Goal: Information Seeking & Learning: Find specific fact

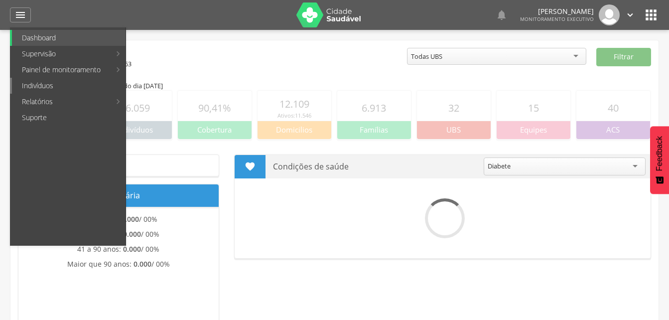
click at [43, 87] on link "Indivíduos" at bounding box center [69, 86] width 114 height 16
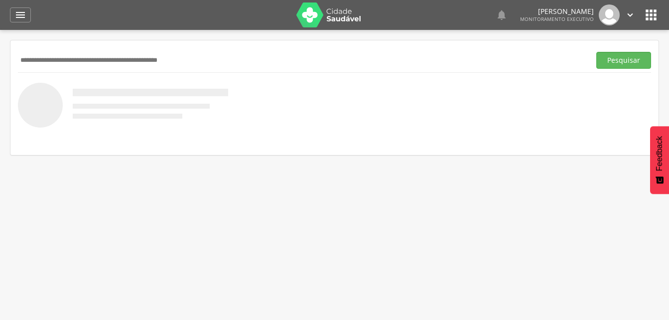
click at [38, 59] on input "text" at bounding box center [302, 60] width 568 height 17
click at [622, 65] on button "Pesquisar" at bounding box center [623, 60] width 55 height 17
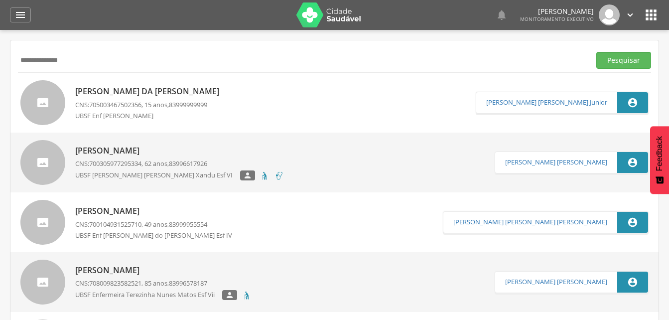
click at [48, 61] on input "**********" at bounding box center [302, 60] width 568 height 17
click at [630, 62] on button "Pesquisar" at bounding box center [623, 60] width 55 height 17
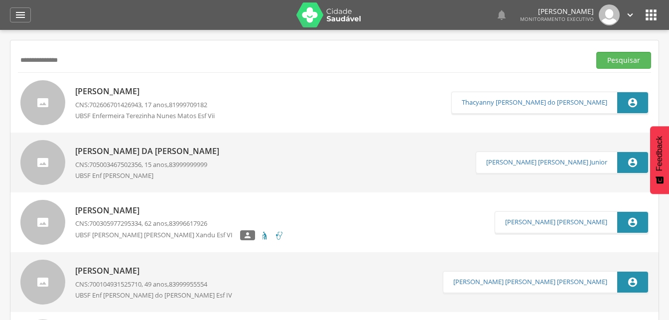
click at [85, 65] on input "**********" at bounding box center [302, 60] width 568 height 17
type input "*"
click at [57, 52] on input "text" at bounding box center [302, 60] width 568 height 17
click at [606, 63] on button "Pesquisar" at bounding box center [623, 60] width 55 height 17
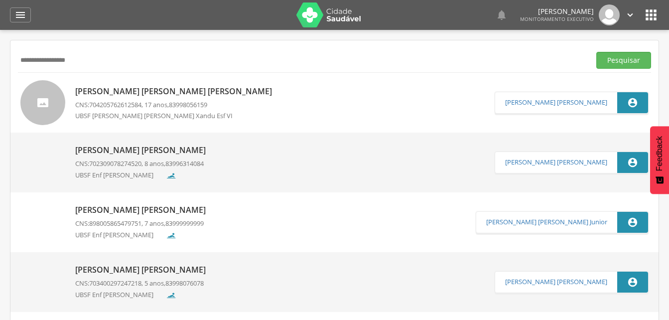
click at [88, 69] on div "**********" at bounding box center [334, 60] width 633 height 24
click at [89, 59] on input "**********" at bounding box center [302, 60] width 568 height 17
type input "*"
click at [39, 58] on input "text" at bounding box center [302, 60] width 568 height 17
click at [31, 61] on input "********" at bounding box center [302, 60] width 568 height 17
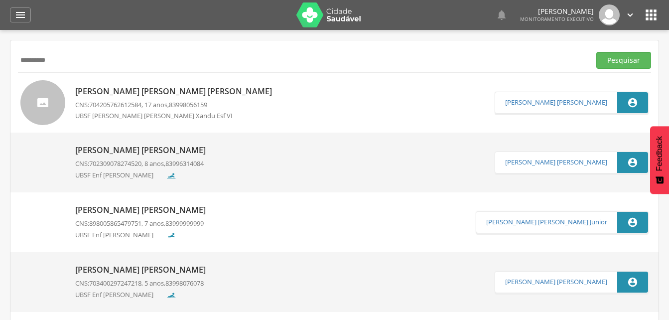
click at [52, 59] on input "*********" at bounding box center [302, 60] width 568 height 17
click at [67, 60] on input "**********" at bounding box center [302, 60] width 568 height 17
click at [71, 61] on input "**********" at bounding box center [302, 60] width 568 height 17
click at [605, 63] on button "Pesquisar" at bounding box center [623, 60] width 55 height 17
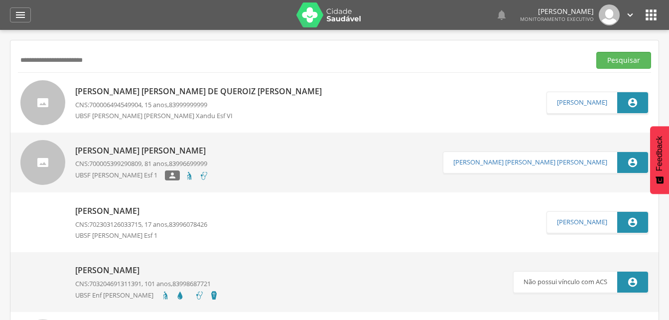
click at [114, 60] on input "**********" at bounding box center [302, 60] width 568 height 17
type input "*"
click at [619, 58] on button "Pesquisar" at bounding box center [623, 60] width 55 height 17
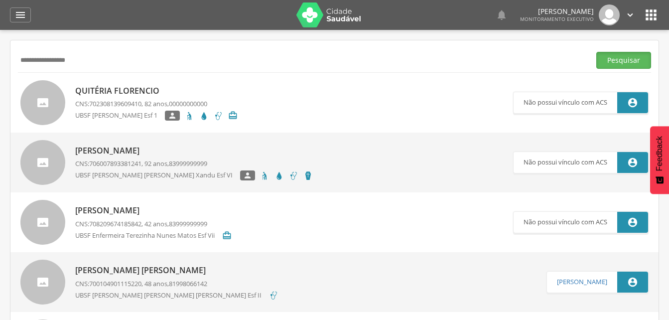
drag, startPoint x: 628, startPoint y: 60, endPoint x: 586, endPoint y: 67, distance: 43.5
click at [628, 60] on button "Pesquisar" at bounding box center [623, 60] width 55 height 17
click at [80, 60] on input "**********" at bounding box center [302, 60] width 568 height 17
click at [620, 60] on button "Pesquisar" at bounding box center [623, 60] width 55 height 17
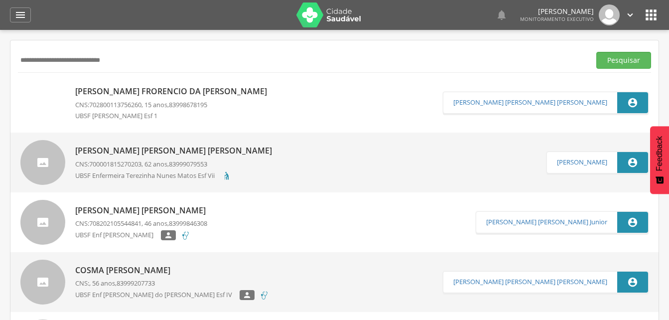
click at [126, 62] on input "**********" at bounding box center [302, 60] width 568 height 17
type input "*"
click at [619, 59] on button "Pesquisar" at bounding box center [623, 60] width 55 height 17
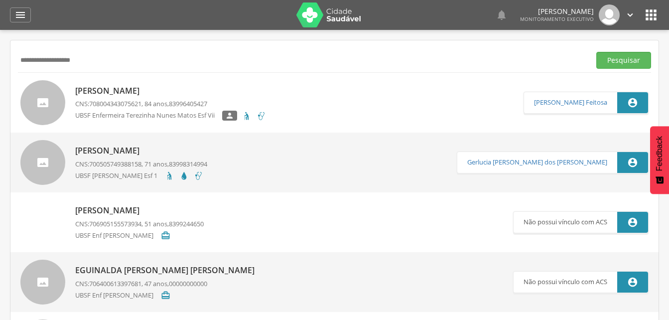
click at [89, 60] on input "**********" at bounding box center [302, 60] width 568 height 17
click at [621, 60] on button "Pesquisar" at bounding box center [623, 60] width 55 height 17
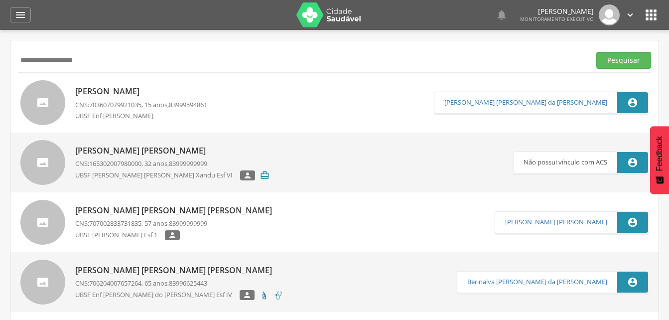
click at [94, 61] on input "**********" at bounding box center [302, 60] width 568 height 17
type input "*"
click at [33, 57] on input "text" at bounding box center [302, 60] width 568 height 17
click at [610, 60] on button "Pesquisar" at bounding box center [623, 60] width 55 height 17
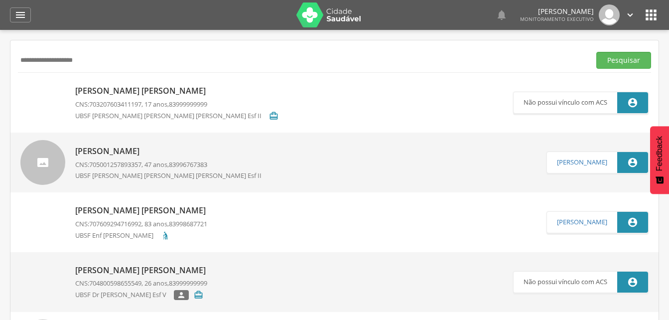
click at [83, 60] on input "**********" at bounding box center [302, 60] width 568 height 17
type input "*"
click at [613, 59] on button "Pesquisar" at bounding box center [623, 60] width 55 height 17
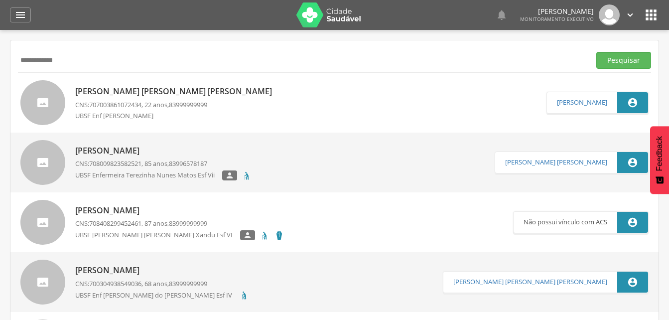
click at [73, 59] on input "**********" at bounding box center [302, 60] width 568 height 17
click at [613, 56] on button "Pesquisar" at bounding box center [623, 60] width 55 height 17
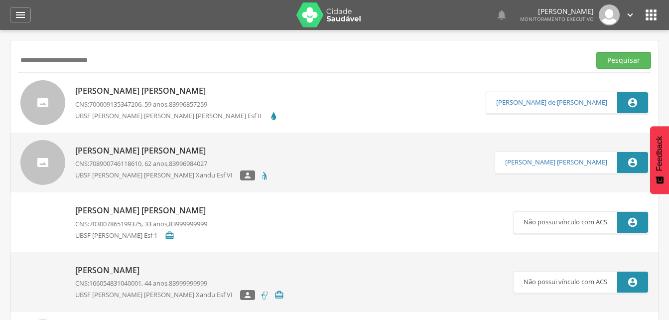
click at [118, 63] on input "**********" at bounding box center [302, 60] width 568 height 17
click at [46, 58] on input "**********" at bounding box center [302, 60] width 568 height 17
type input "**********"
click at [621, 61] on button "Pesquisar" at bounding box center [623, 60] width 55 height 17
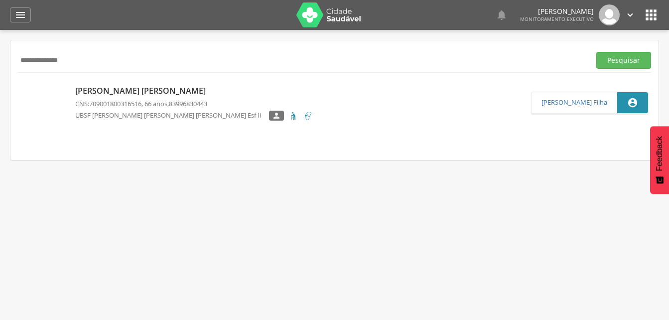
click at [141, 102] on span "709001800316516" at bounding box center [115, 103] width 52 height 9
type input "**********"
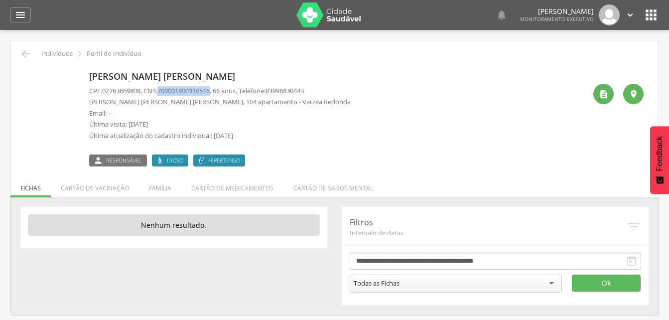
drag, startPoint x: 163, startPoint y: 89, endPoint x: 220, endPoint y: 91, distance: 56.8
click at [220, 91] on p "CPF: 02763669808 , CNS: [PHONE_NUMBER] , 66 anos, Telefone: [PHONE_NUMBER]" at bounding box center [219, 90] width 261 height 9
drag, startPoint x: 220, startPoint y: 91, endPoint x: 200, endPoint y: 89, distance: 19.5
copy p "709001800316516"
click at [21, 14] on icon "" at bounding box center [20, 15] width 12 height 12
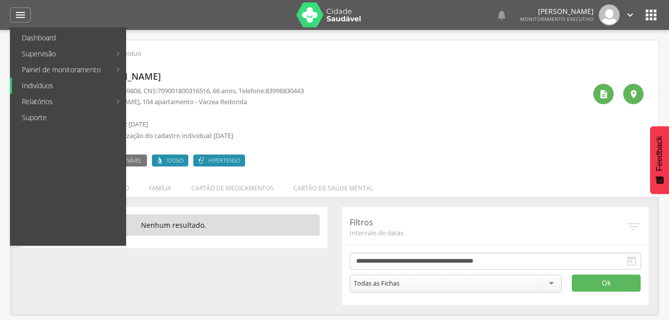
click at [37, 84] on link "Indivíduos" at bounding box center [69, 86] width 114 height 16
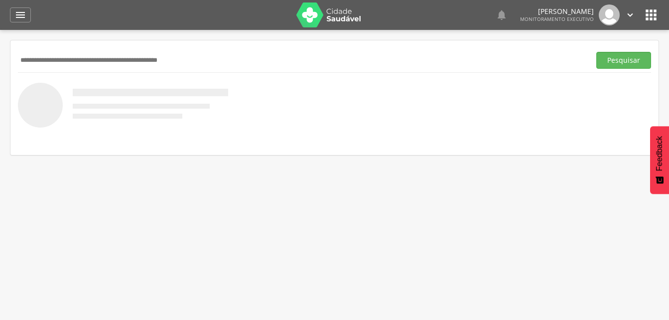
click at [43, 67] on input "text" at bounding box center [302, 60] width 568 height 17
type input "**********"
click at [616, 61] on button "Pesquisar" at bounding box center [623, 60] width 55 height 17
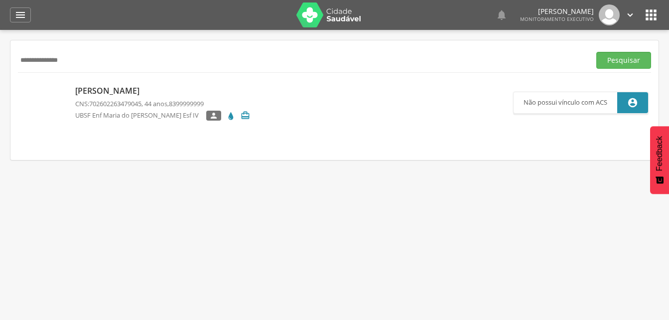
click at [125, 94] on p "Cicera Oliveira da Silva Soares" at bounding box center [162, 90] width 175 height 11
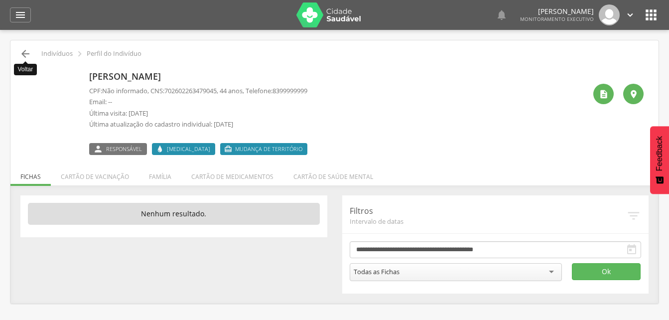
click at [26, 52] on icon "" at bounding box center [25, 54] width 12 height 12
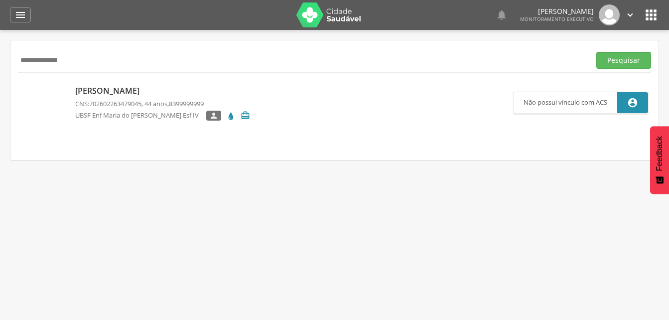
click at [168, 96] on p "Cicera Oliveira da Silva Soares" at bounding box center [162, 90] width 175 height 11
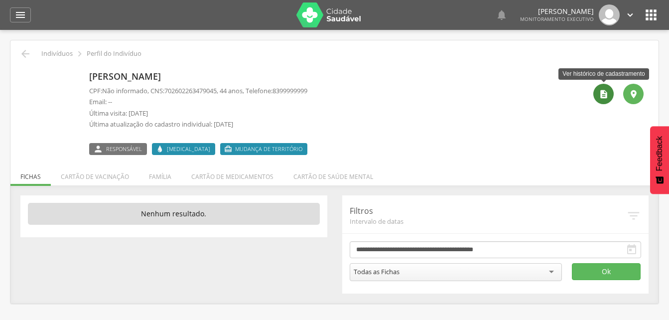
click at [604, 95] on icon "" at bounding box center [603, 94] width 10 height 10
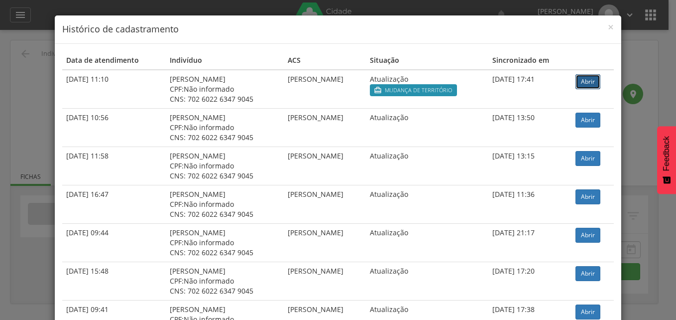
click at [586, 81] on link "Abrir" at bounding box center [588, 81] width 25 height 15
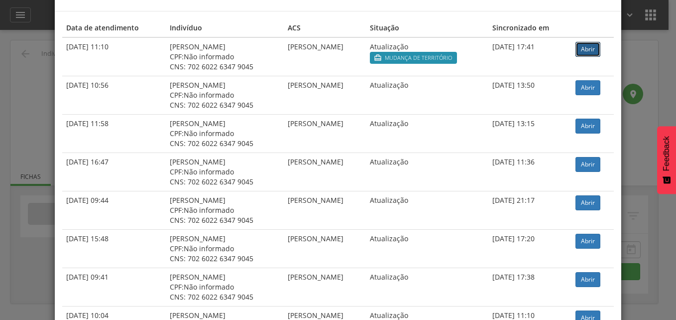
scroll to position [50, 0]
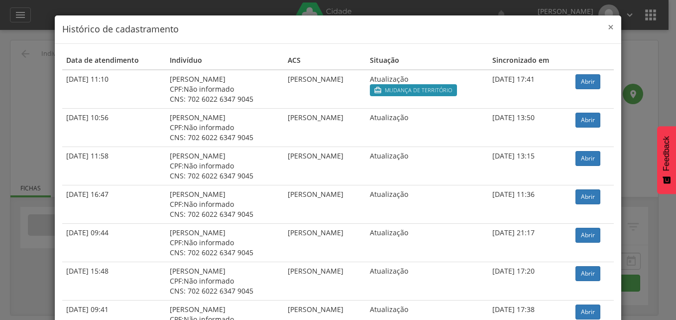
click at [608, 25] on span "×" at bounding box center [611, 27] width 6 height 14
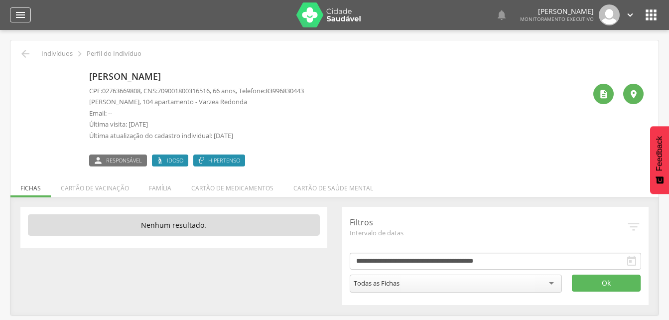
click at [20, 16] on icon "" at bounding box center [20, 15] width 12 height 12
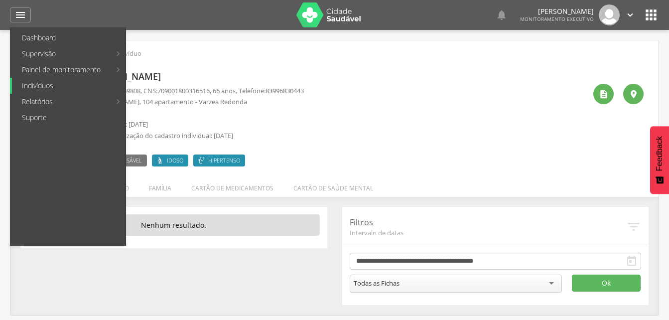
click at [33, 86] on link "Indivíduos" at bounding box center [69, 86] width 114 height 16
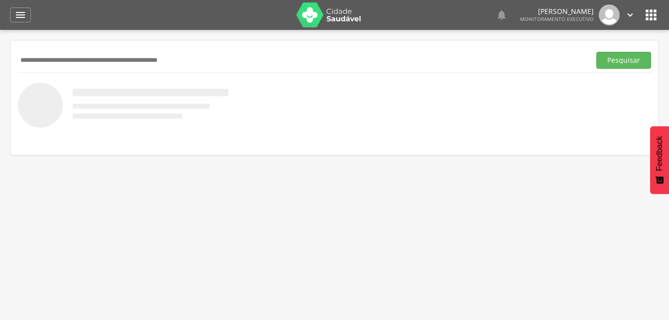
click at [59, 61] on input "text" at bounding box center [302, 60] width 568 height 17
click at [602, 66] on button "Pesquisar" at bounding box center [623, 60] width 55 height 17
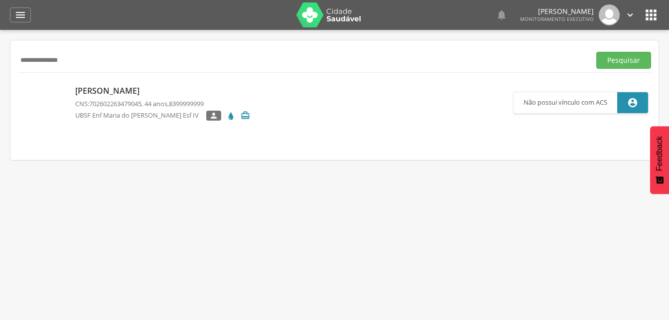
drag, startPoint x: 20, startPoint y: 59, endPoint x: 76, endPoint y: 61, distance: 55.8
click at [76, 61] on input "**********" at bounding box center [302, 60] width 568 height 17
click at [231, 133] on nav at bounding box center [334, 142] width 633 height 20
click at [154, 98] on div "Cicera Oliveira da Silva Soares CNS: 702602263479045 , 44 anos, 8399999999 UBSF…" at bounding box center [162, 102] width 175 height 41
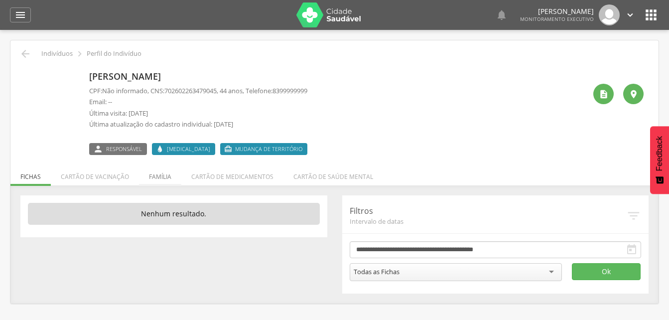
click at [161, 179] on li "Família" at bounding box center [160, 173] width 42 height 23
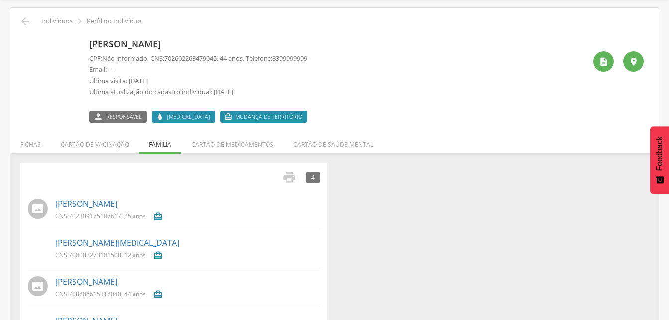
scroll to position [73, 0]
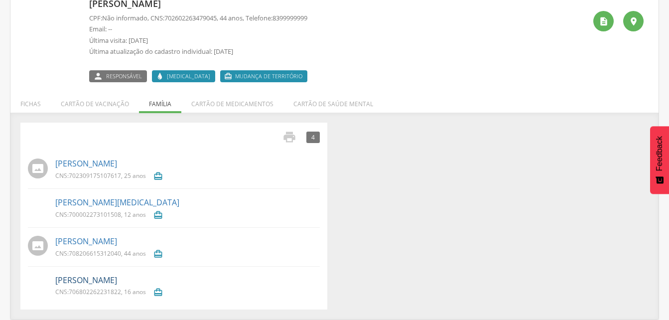
click at [95, 282] on link "Yohran Gabriel Oliveira Bezerra" at bounding box center [86, 279] width 62 height 11
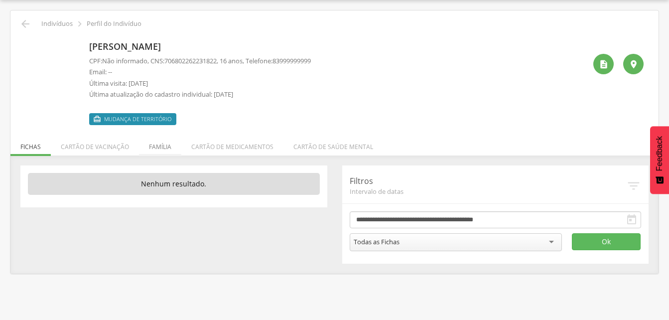
click at [158, 147] on li "Família" at bounding box center [160, 143] width 42 height 23
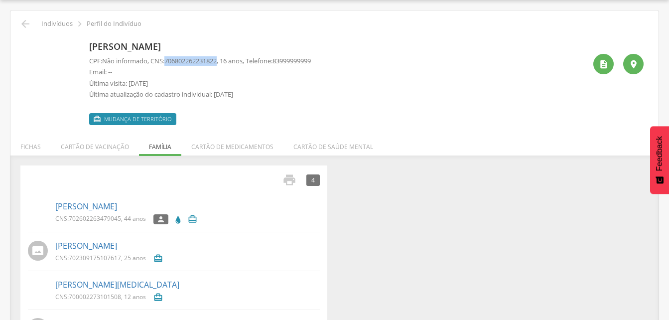
drag, startPoint x: 169, startPoint y: 59, endPoint x: 225, endPoint y: 59, distance: 55.3
click at [225, 59] on p "CPF: Não informado , CNS: 706802262231822 , 16 anos, Telefone: 83999999999" at bounding box center [200, 60] width 222 height 9
drag, startPoint x: 225, startPoint y: 59, endPoint x: 202, endPoint y: 59, distance: 22.4
copy span "706802262231822"
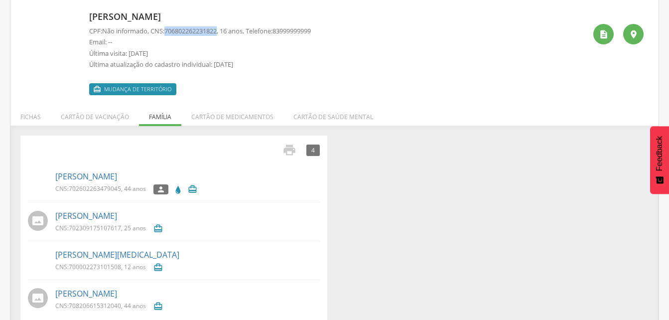
scroll to position [74, 0]
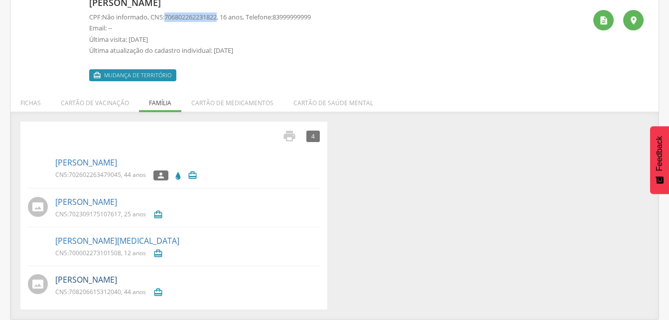
click at [105, 282] on link "Ramon da Silva Bezerra" at bounding box center [86, 279] width 62 height 11
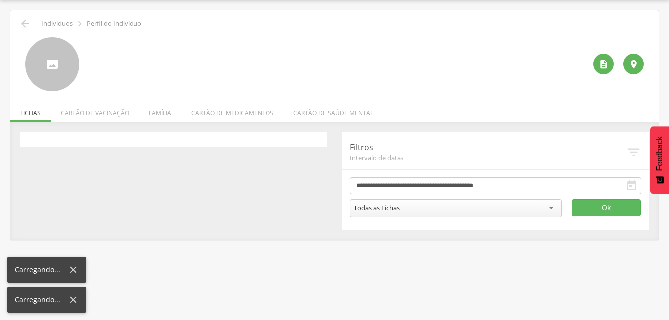
scroll to position [30, 0]
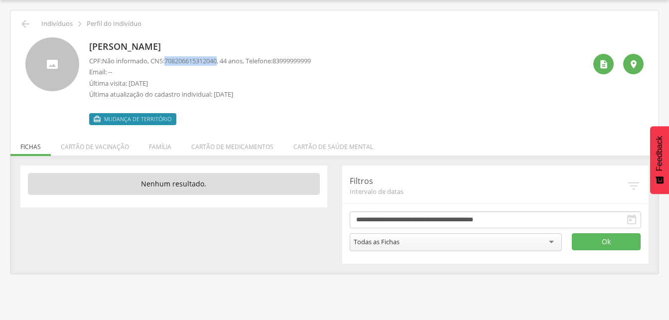
drag, startPoint x: 168, startPoint y: 60, endPoint x: 224, endPoint y: 61, distance: 55.8
click at [224, 61] on p "CPF: Não informado , CNS: 708206615312040 , 44 anos, Telefone: 83999999999" at bounding box center [200, 60] width 222 height 9
drag, startPoint x: 224, startPoint y: 61, endPoint x: 210, endPoint y: 62, distance: 14.5
click at [157, 151] on li "Família" at bounding box center [160, 143] width 42 height 23
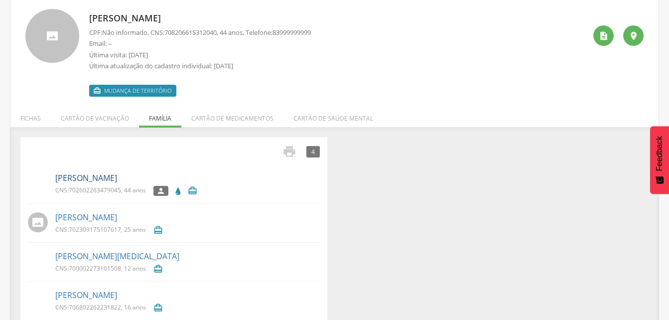
scroll to position [74, 0]
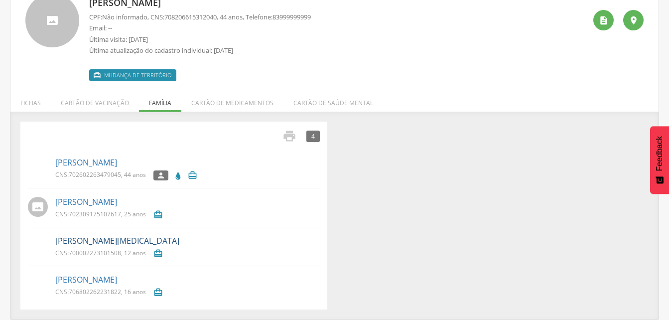
click at [99, 243] on link "Maria Yasmin Oliveira da Silva Bezerra" at bounding box center [117, 240] width 124 height 11
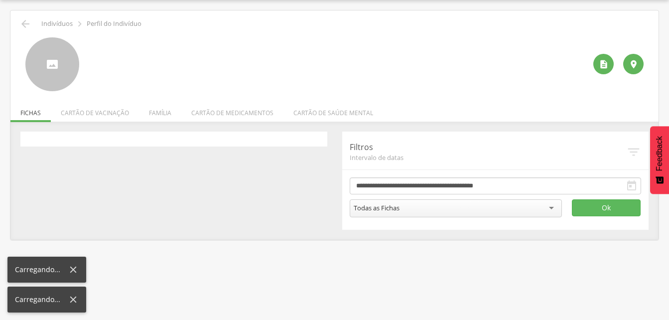
scroll to position [30, 0]
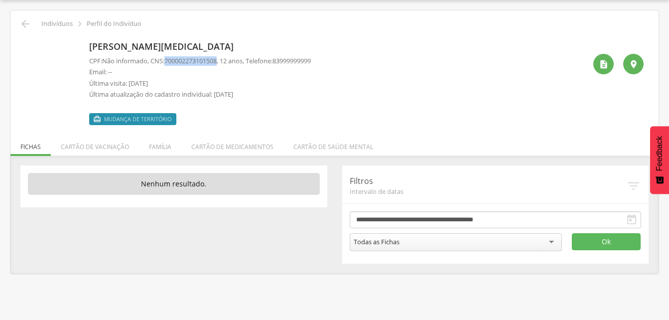
drag, startPoint x: 167, startPoint y: 58, endPoint x: 223, endPoint y: 62, distance: 56.4
click at [223, 62] on p "CPF: Não informado , CNS: 700002273101508 , 12 anos, Telefone: 83999999999" at bounding box center [200, 60] width 222 height 9
drag, startPoint x: 223, startPoint y: 62, endPoint x: 212, endPoint y: 65, distance: 11.7
copy p "700002273101508"
click at [20, 24] on icon "" at bounding box center [25, 24] width 12 height 12
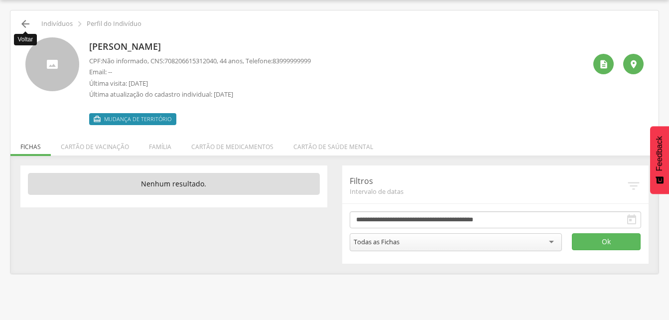
click at [28, 23] on icon "" at bounding box center [25, 24] width 12 height 12
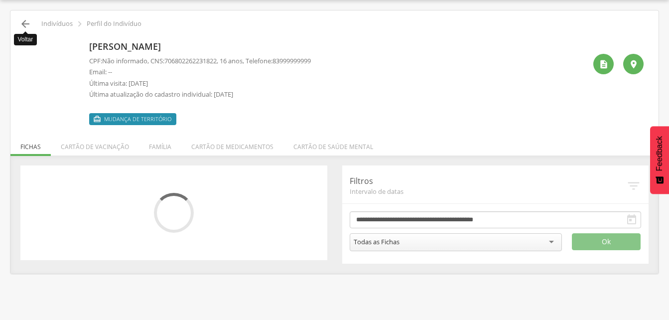
click at [28, 23] on icon "" at bounding box center [25, 24] width 12 height 12
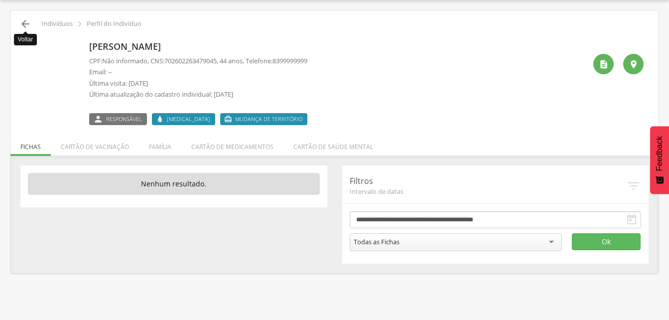
click at [24, 24] on icon "" at bounding box center [25, 24] width 12 height 12
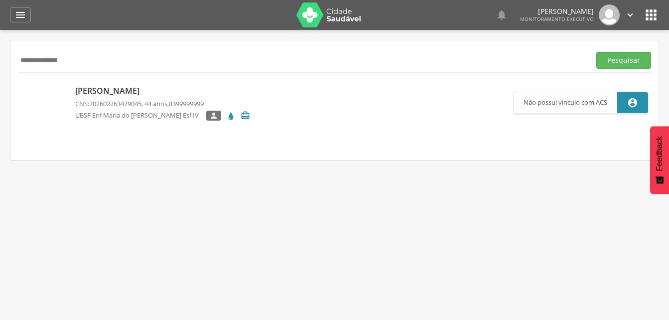
click at [88, 57] on input "**********" at bounding box center [302, 60] width 568 height 17
click at [72, 61] on input "**********" at bounding box center [302, 60] width 568 height 17
click at [612, 62] on button "Pesquisar" at bounding box center [623, 60] width 55 height 17
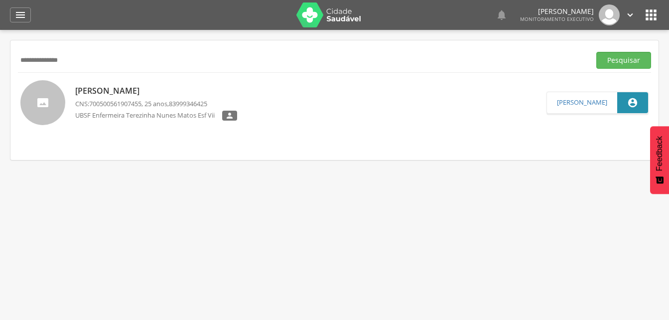
click at [177, 95] on p "Jose Elvis Gabriel Ferreira Medeiros" at bounding box center [156, 90] width 162 height 11
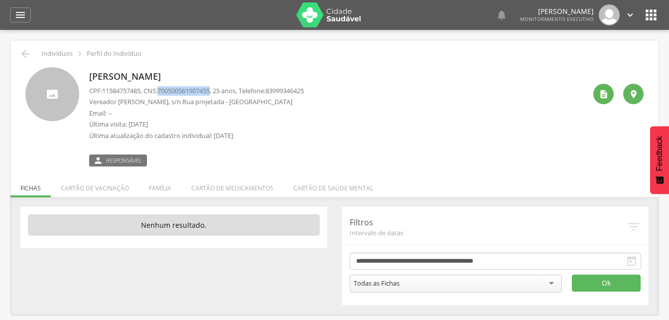
drag, startPoint x: 164, startPoint y: 90, endPoint x: 218, endPoint y: 88, distance: 53.8
click at [210, 88] on span "700500561907455" at bounding box center [183, 90] width 52 height 9
drag, startPoint x: 218, startPoint y: 88, endPoint x: 206, endPoint y: 89, distance: 12.5
copy span "700500561907455"
click at [24, 54] on icon "" at bounding box center [25, 54] width 12 height 12
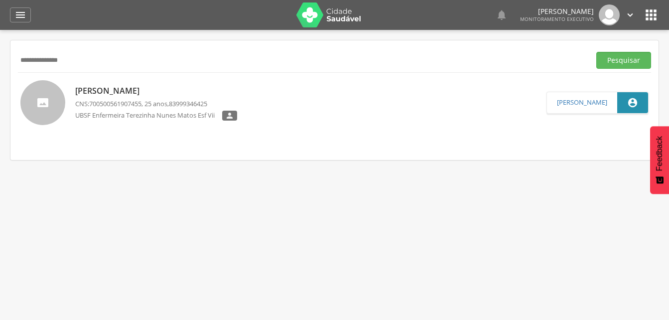
click at [80, 62] on input "**********" at bounding box center [302, 60] width 568 height 17
type input "*"
click at [625, 59] on button "Pesquisar" at bounding box center [623, 60] width 55 height 17
click at [113, 95] on p "Edilson Batista de Freitas" at bounding box center [141, 91] width 132 height 11
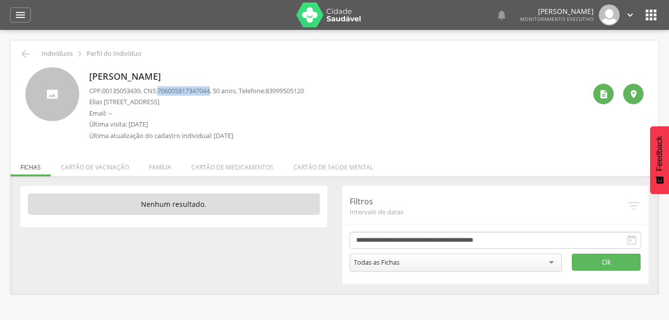
drag, startPoint x: 164, startPoint y: 90, endPoint x: 219, endPoint y: 90, distance: 54.8
click at [219, 90] on p "CPF: 00135053439 , CNS: 706005817347044 , 50 anos, Telefone: 83999505120" at bounding box center [196, 90] width 215 height 9
copy span "706005817347044"
click at [26, 51] on icon "" at bounding box center [25, 54] width 12 height 12
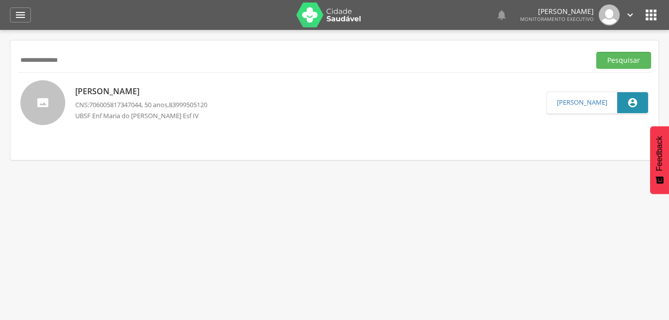
click at [90, 65] on input "**********" at bounding box center [302, 60] width 568 height 17
type input "*"
click at [621, 57] on button "Pesquisar" at bounding box center [623, 60] width 55 height 17
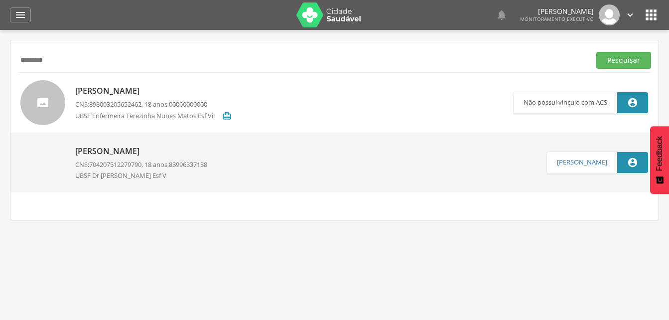
click at [61, 66] on input "*********" at bounding box center [302, 60] width 568 height 17
type input "*"
click at [609, 62] on button "Pesquisar" at bounding box center [623, 60] width 55 height 17
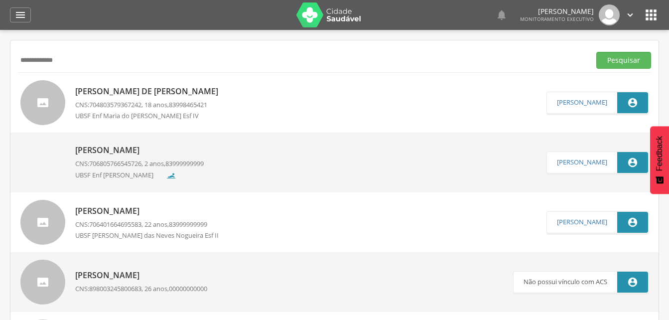
click at [67, 63] on input "**********" at bounding box center [302, 60] width 568 height 17
type input "*"
click at [24, 59] on input "**********" at bounding box center [302, 60] width 568 height 17
click at [24, 60] on input "**********" at bounding box center [302, 60] width 568 height 17
click at [615, 64] on button "Pesquisar" at bounding box center [623, 60] width 55 height 17
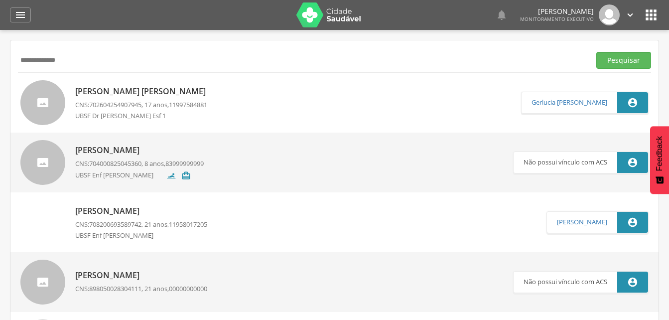
click at [83, 58] on input "**********" at bounding box center [302, 60] width 568 height 17
type input "*"
click at [28, 57] on input "**********" at bounding box center [302, 60] width 568 height 17
click at [623, 64] on button "Pesquisar" at bounding box center [623, 60] width 55 height 17
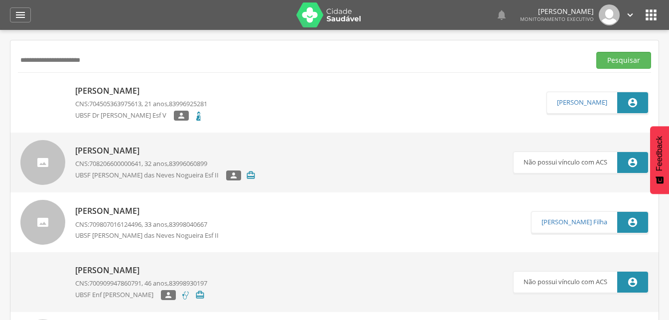
click at [134, 94] on p "Joice Gonçalves de Sousa" at bounding box center [141, 90] width 132 height 11
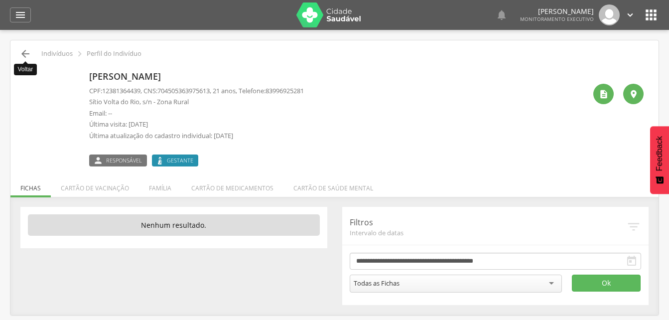
click at [29, 55] on icon "" at bounding box center [25, 54] width 12 height 12
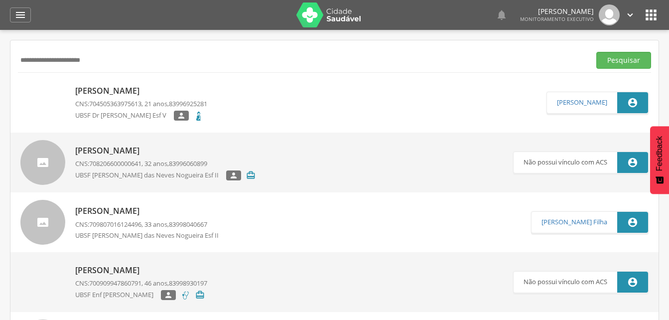
click at [108, 62] on input "**********" at bounding box center [302, 60] width 568 height 17
click at [53, 61] on input "**********" at bounding box center [302, 60] width 568 height 17
drag, startPoint x: 619, startPoint y: 59, endPoint x: 403, endPoint y: 95, distance: 219.0
click at [619, 60] on button "Pesquisar" at bounding box center [623, 60] width 55 height 17
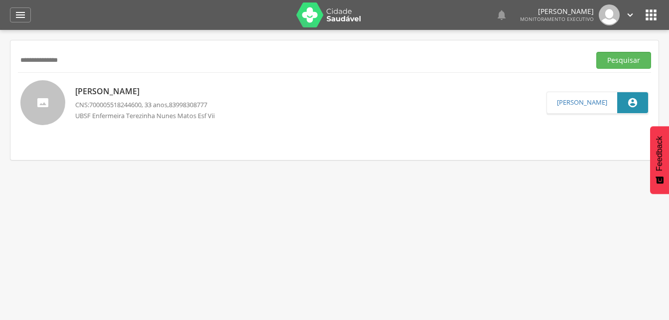
click at [100, 91] on p "Valkiria Farias Alves" at bounding box center [148, 91] width 147 height 11
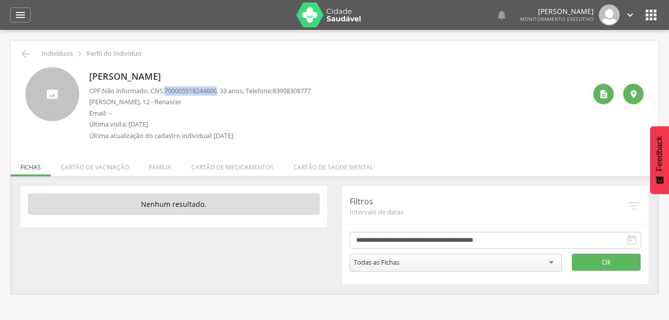
drag, startPoint x: 169, startPoint y: 90, endPoint x: 225, endPoint y: 94, distance: 55.4
click at [225, 94] on p "CPF: Não informado , CNS: 700005518244600 , 33 anos, Telefone: 83998308777" at bounding box center [200, 90] width 222 height 9
drag, startPoint x: 225, startPoint y: 94, endPoint x: 212, endPoint y: 90, distance: 13.1
copy span "700005518244600"
click at [266, 115] on p "Email: --" at bounding box center [200, 113] width 222 height 9
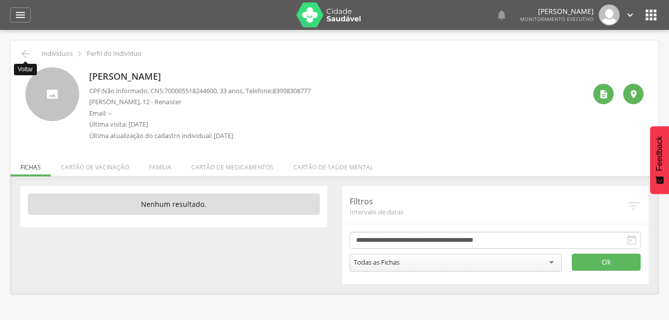
click at [27, 52] on icon "" at bounding box center [25, 54] width 12 height 12
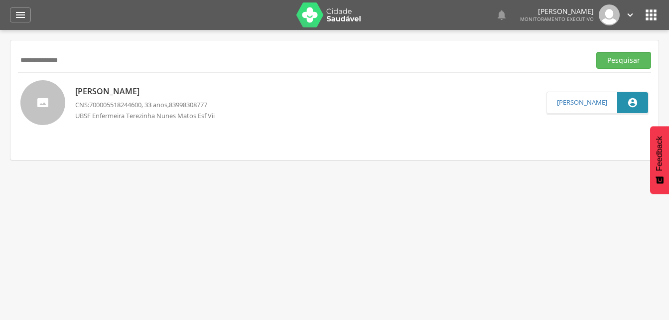
click at [90, 64] on input "**********" at bounding box center [302, 60] width 568 height 17
type input "*"
drag, startPoint x: 630, startPoint y: 62, endPoint x: 475, endPoint y: 64, distance: 154.8
click at [630, 62] on button "Pesquisar" at bounding box center [623, 60] width 55 height 17
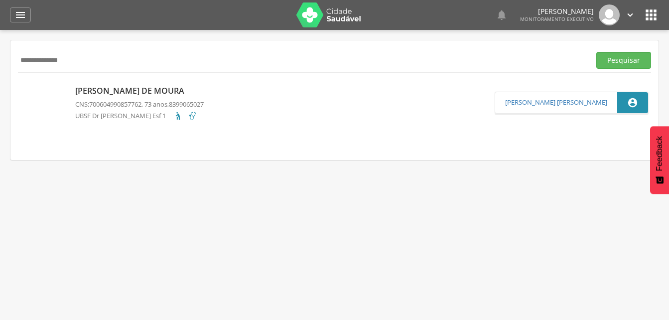
click at [126, 91] on p "Mauricio Nunes de Moura" at bounding box center [139, 90] width 128 height 11
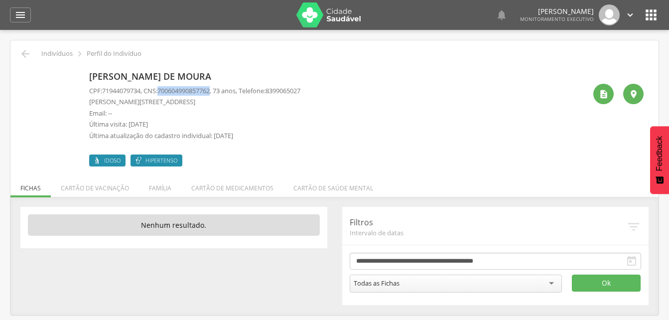
drag, startPoint x: 163, startPoint y: 90, endPoint x: 219, endPoint y: 92, distance: 55.8
click at [219, 92] on p "CPF: 71944079734 , CNS: 700604990857762 , 73 anos, Telefone: 8399065027" at bounding box center [194, 90] width 211 height 9
drag, startPoint x: 219, startPoint y: 92, endPoint x: 213, endPoint y: 93, distance: 5.5
copy p "700604990857762"
click at [156, 189] on li "Família" at bounding box center [160, 185] width 42 height 23
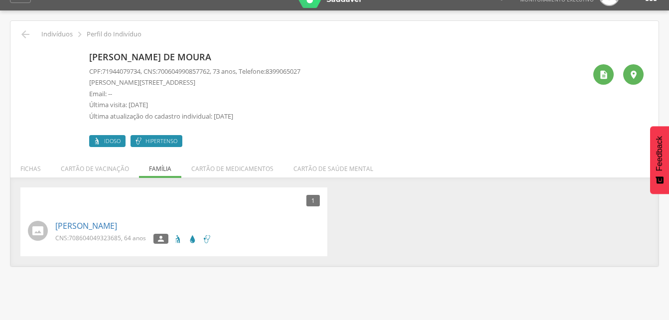
scroll to position [30, 0]
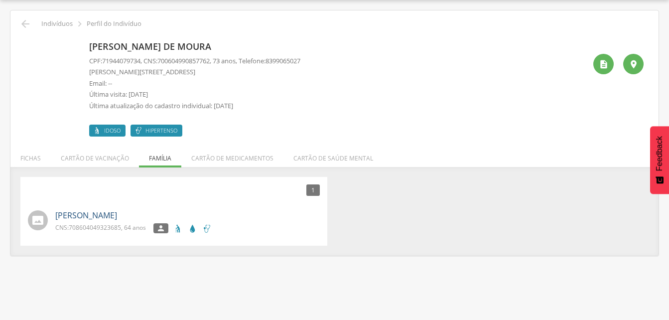
click at [100, 215] on link "Eurides de Sousa Moura" at bounding box center [86, 215] width 62 height 11
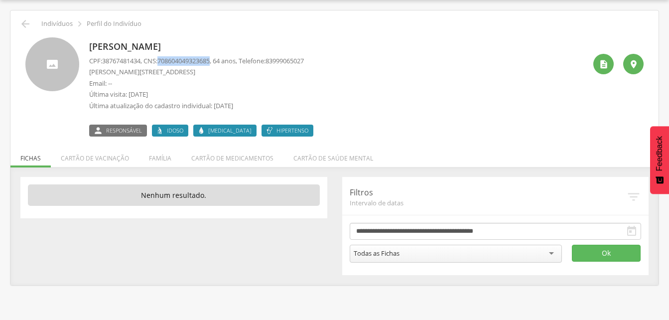
drag, startPoint x: 162, startPoint y: 59, endPoint x: 218, endPoint y: 61, distance: 55.3
click at [218, 61] on p "CPF: 38767481434 , CNS: 708604049323685 , 64 anos, Telefone: 83999065027" at bounding box center [196, 60] width 215 height 9
drag, startPoint x: 218, startPoint y: 61, endPoint x: 209, endPoint y: 62, distance: 8.5
copy p "708604049323685"
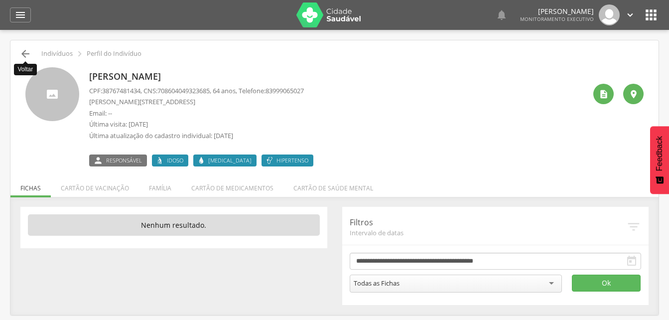
click at [26, 55] on icon "" at bounding box center [25, 54] width 12 height 12
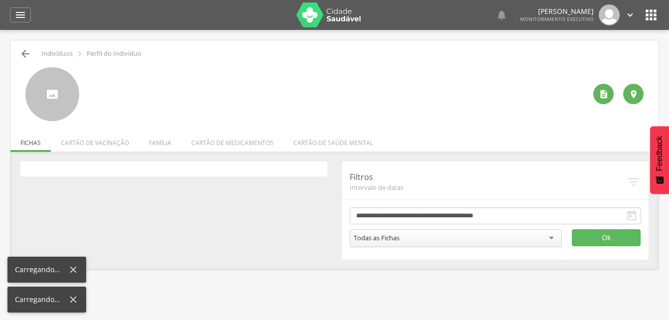
scroll to position [30, 0]
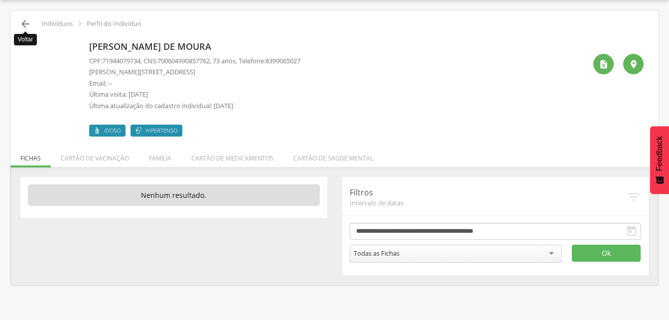
click at [20, 22] on icon "" at bounding box center [25, 24] width 12 height 12
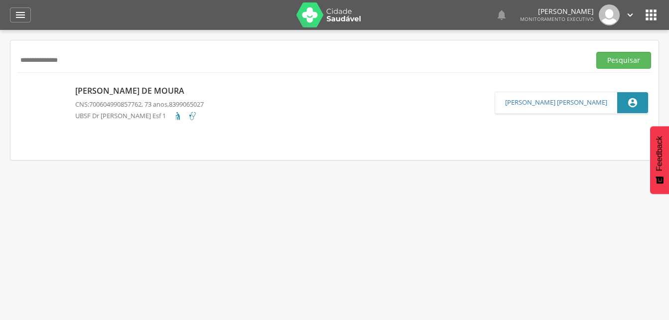
click at [85, 63] on input "**********" at bounding box center [302, 60] width 568 height 17
type input "*"
click at [27, 59] on input "text" at bounding box center [302, 60] width 568 height 17
click at [623, 60] on button "Pesquisar" at bounding box center [623, 60] width 55 height 17
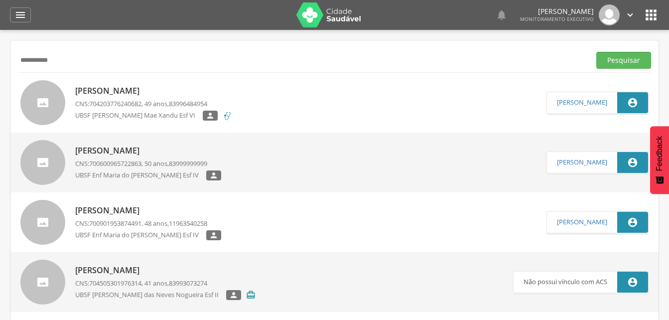
click at [78, 62] on input "**********" at bounding box center [302, 60] width 568 height 17
type input "*"
click at [35, 62] on input "text" at bounding box center [302, 60] width 568 height 17
click at [41, 65] on input "text" at bounding box center [302, 60] width 568 height 17
click at [34, 59] on input "text" at bounding box center [302, 60] width 568 height 17
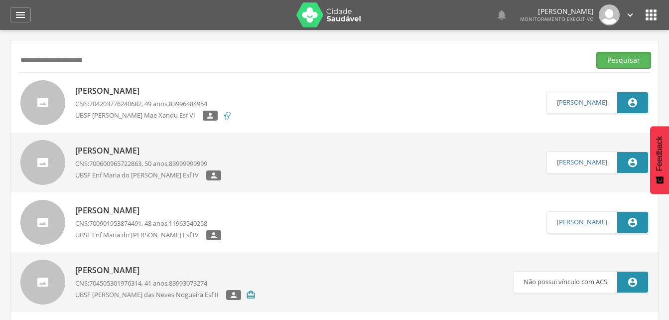
drag, startPoint x: 627, startPoint y: 63, endPoint x: 362, endPoint y: 65, distance: 265.4
click at [627, 63] on button "Pesquisar" at bounding box center [623, 60] width 55 height 17
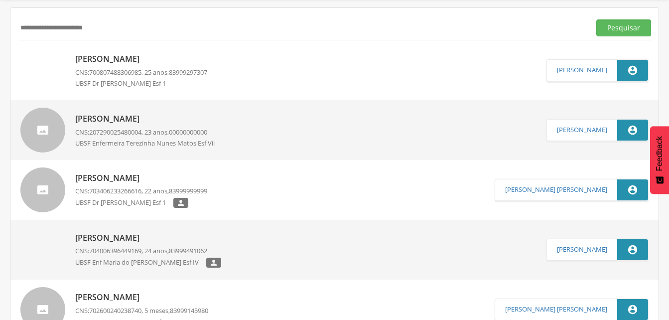
scroll to position [50, 0]
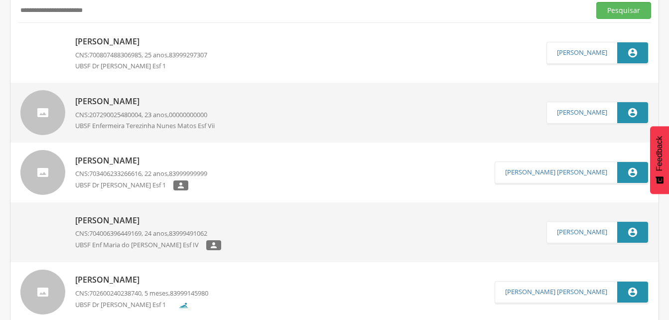
click at [116, 159] on p "Gabrille de Sousa Amorim" at bounding box center [141, 160] width 132 height 11
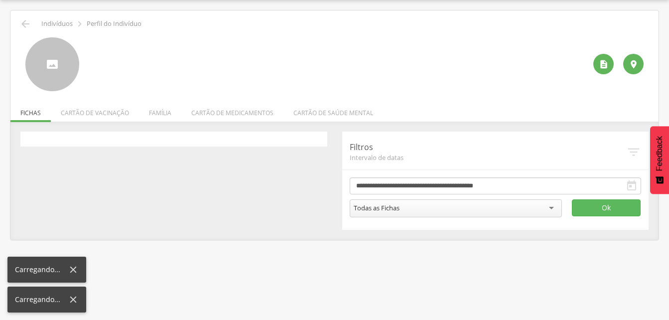
scroll to position [30, 0]
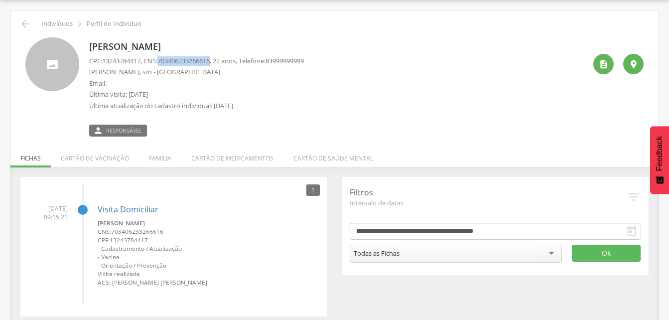
drag, startPoint x: 162, startPoint y: 60, endPoint x: 218, endPoint y: 59, distance: 55.8
click at [218, 59] on p "CPF: 13243784417 , CNS: 703406233266616 , 22 anos, Telefone: 83999999999" at bounding box center [196, 60] width 215 height 9
drag, startPoint x: 218, startPoint y: 59, endPoint x: 210, endPoint y: 60, distance: 7.6
copy p "703406233266616"
click at [155, 162] on li "Família" at bounding box center [160, 155] width 42 height 23
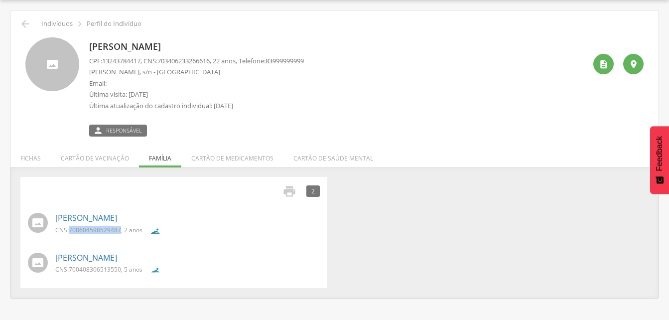
drag, startPoint x: 69, startPoint y: 227, endPoint x: 120, endPoint y: 235, distance: 51.9
click at [120, 235] on div "CNS: 708604598529487 , 2 anos" at bounding box center [102, 232] width 95 height 13
drag, startPoint x: 120, startPoint y: 235, endPoint x: 100, endPoint y: 225, distance: 23.4
copy span "708604598529487"
click at [85, 254] on link "Maria Sofhia Amorim Rodriques" at bounding box center [86, 257] width 62 height 11
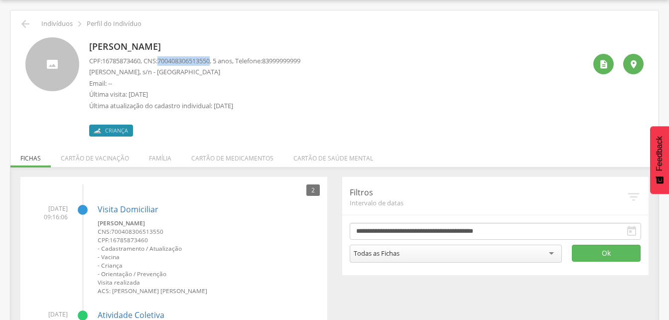
drag, startPoint x: 163, startPoint y: 60, endPoint x: 219, endPoint y: 59, distance: 56.3
click at [219, 59] on p "CPF: 16785873460 , CNS: 700408306513550 , 5 anos, Telefone: 83999999999" at bounding box center [194, 60] width 211 height 9
drag, startPoint x: 219, startPoint y: 59, endPoint x: 210, endPoint y: 59, distance: 9.5
copy p "700408306513550"
click at [22, 22] on icon "" at bounding box center [25, 24] width 12 height 12
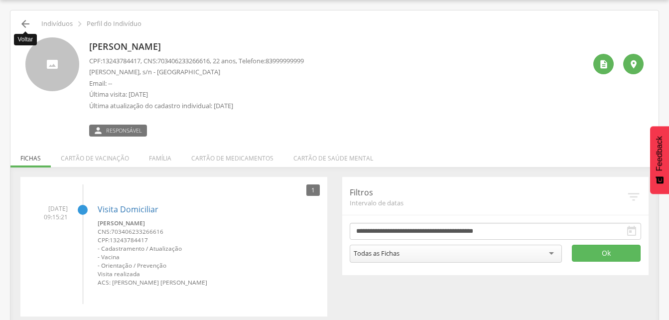
click at [28, 25] on icon "" at bounding box center [25, 24] width 12 height 12
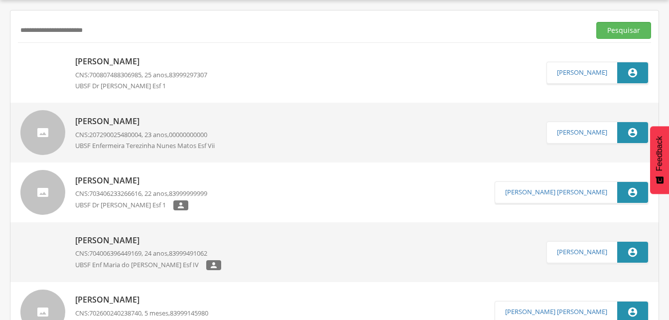
click at [108, 29] on input "**********" at bounding box center [302, 30] width 568 height 17
type input "*"
click at [628, 30] on button "Pesquisar" at bounding box center [623, 30] width 55 height 17
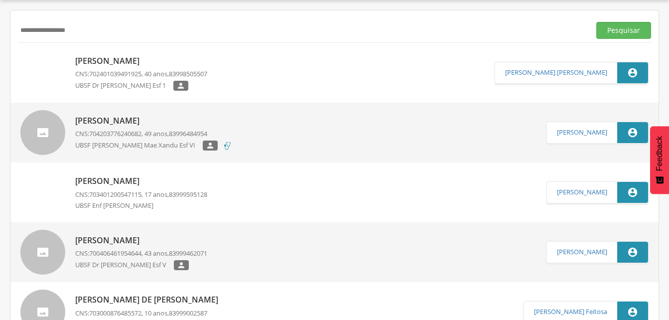
click at [120, 63] on p "[PERSON_NAME]" at bounding box center [141, 60] width 132 height 11
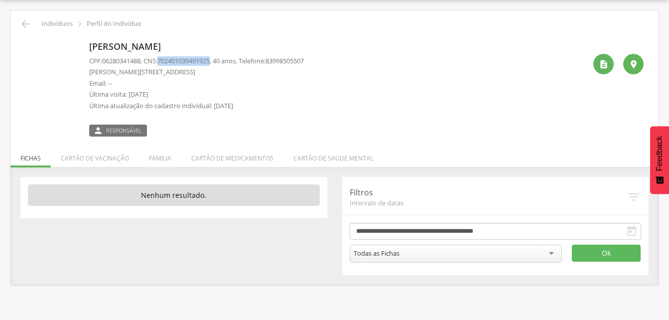
drag, startPoint x: 163, startPoint y: 60, endPoint x: 218, endPoint y: 61, distance: 55.3
click at [218, 61] on p "CPF: 06280341488 , CNS: 702401039491925 , 40 anos, Telefone: 83998505507" at bounding box center [196, 60] width 215 height 9
drag, startPoint x: 218, startPoint y: 61, endPoint x: 204, endPoint y: 61, distance: 14.4
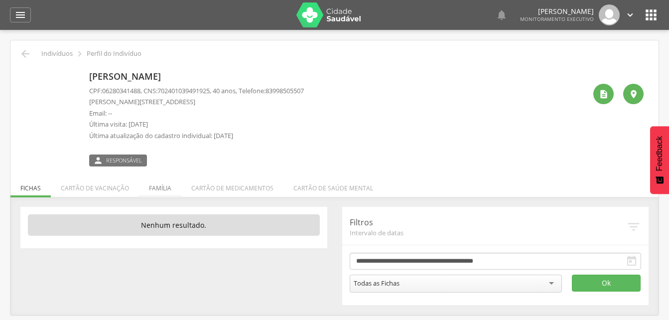
click at [159, 189] on li "Família" at bounding box center [160, 185] width 42 height 23
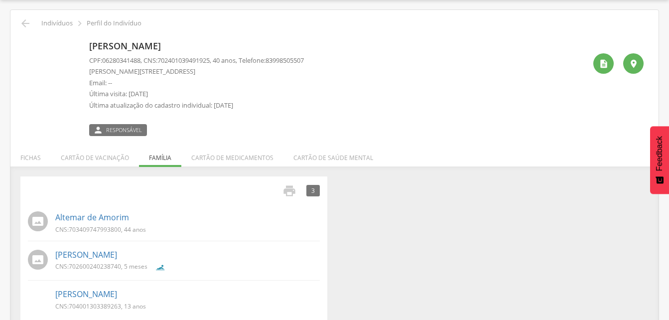
scroll to position [43, 0]
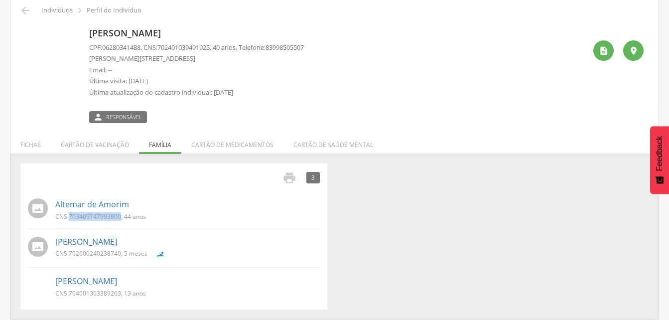
drag, startPoint x: 68, startPoint y: 214, endPoint x: 120, endPoint y: 219, distance: 52.6
click at [120, 219] on p "CNS: 703409747993800 , 44 anos" at bounding box center [100, 216] width 91 height 8
drag, startPoint x: 120, startPoint y: 219, endPoint x: 110, endPoint y: 215, distance: 11.2
click at [87, 284] on link "Maria Giovanna de Sousa Amorim" at bounding box center [86, 280] width 62 height 11
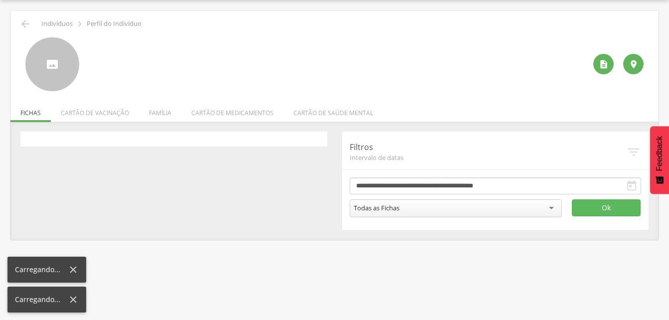
scroll to position [30, 0]
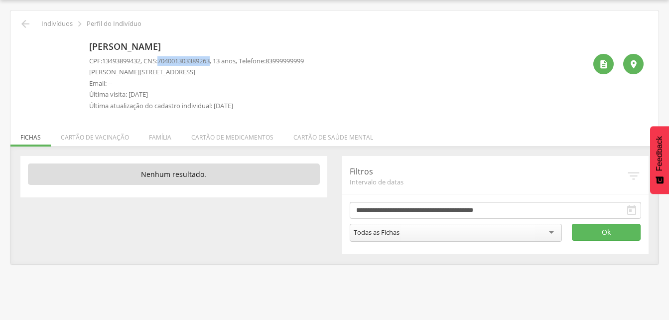
drag, startPoint x: 162, startPoint y: 60, endPoint x: 219, endPoint y: 62, distance: 56.8
click at [219, 62] on p "CPF: 13493899432 , CNS: 704001303389263 , 13 anos, Telefone: 83999999999" at bounding box center [196, 60] width 215 height 9
drag, startPoint x: 219, startPoint y: 62, endPoint x: 209, endPoint y: 61, distance: 9.5
click at [248, 77] on div "CPF: 13493899432 , CNS: 704001303389263 , 13 anos, Telefone: 83999999999 Antôni…" at bounding box center [196, 85] width 215 height 59
click at [28, 23] on icon "" at bounding box center [25, 24] width 12 height 12
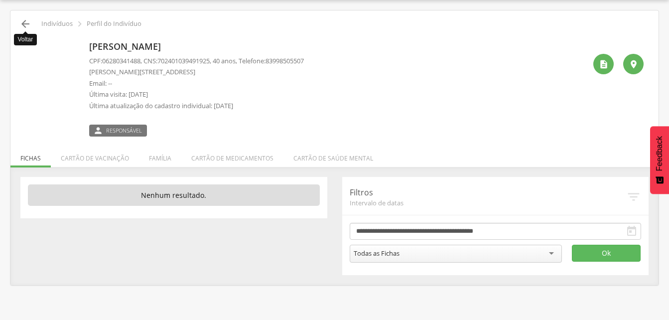
click at [27, 24] on icon "" at bounding box center [25, 24] width 12 height 12
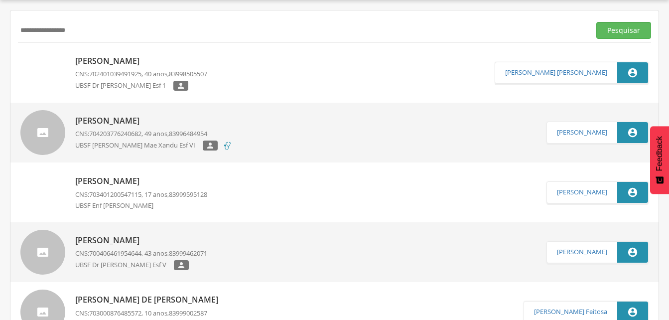
click at [95, 30] on input "**********" at bounding box center [302, 30] width 568 height 17
type input "*"
click at [33, 33] on input "text" at bounding box center [302, 30] width 568 height 17
click at [619, 31] on button "Pesquisar" at bounding box center [623, 30] width 55 height 17
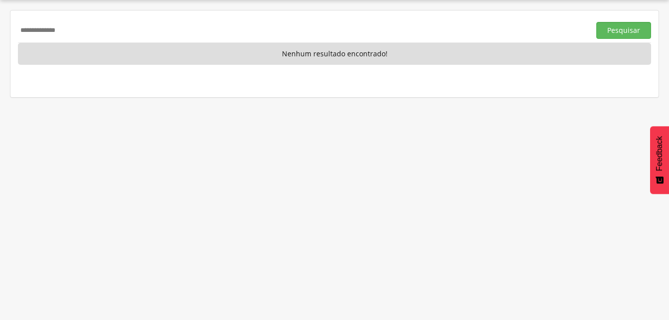
click at [82, 30] on input "**********" at bounding box center [302, 30] width 568 height 17
type input "*"
click at [612, 25] on button "Pesquisar" at bounding box center [623, 30] width 55 height 17
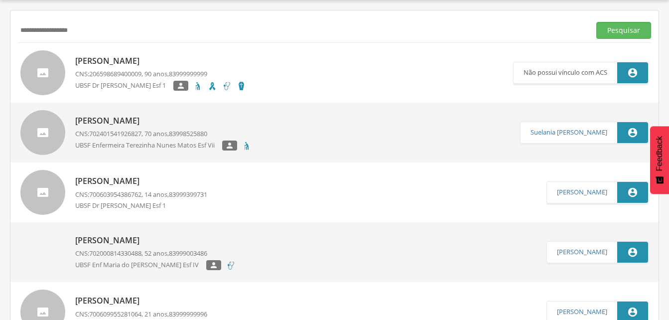
click at [140, 124] on p "Rita Maria da Silva" at bounding box center [163, 120] width 176 height 11
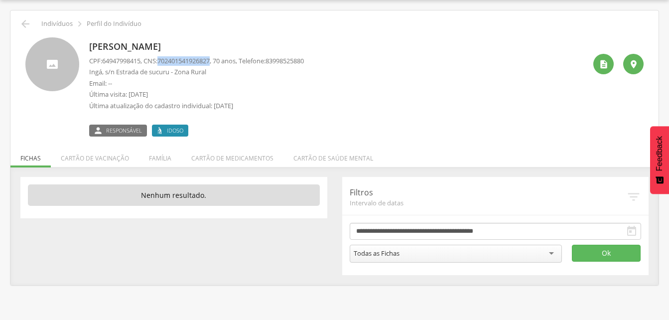
drag, startPoint x: 163, startPoint y: 59, endPoint x: 218, endPoint y: 59, distance: 54.8
click at [218, 59] on p "CPF: 64947998415 , CNS: 702401541926827 , 70 anos, Telefone: 83998525880" at bounding box center [196, 60] width 215 height 9
drag, startPoint x: 218, startPoint y: 59, endPoint x: 213, endPoint y: 61, distance: 5.4
click at [160, 158] on li "Família" at bounding box center [160, 155] width 42 height 23
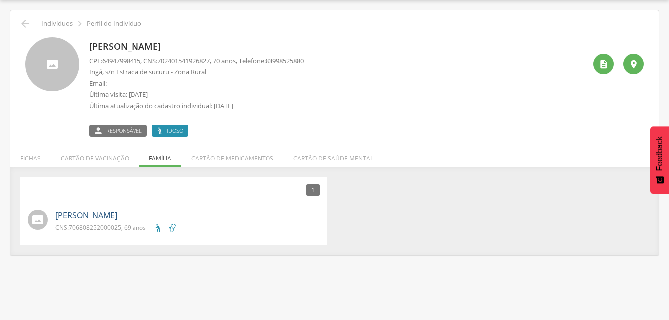
click at [88, 220] on link "Genesio Pereira de Brito" at bounding box center [86, 215] width 62 height 11
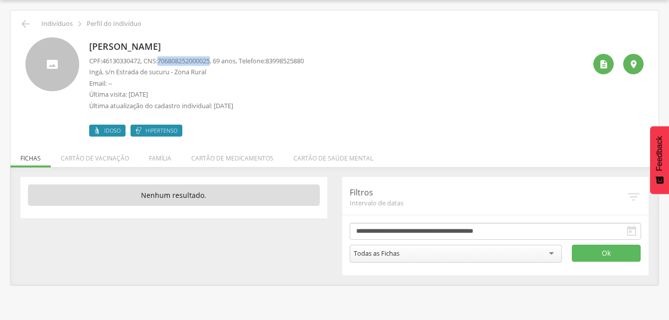
drag, startPoint x: 164, startPoint y: 59, endPoint x: 219, endPoint y: 63, distance: 54.4
click at [210, 63] on span "706808252000025" at bounding box center [183, 60] width 52 height 9
drag, startPoint x: 219, startPoint y: 63, endPoint x: 210, endPoint y: 60, distance: 9.3
click at [27, 24] on icon "" at bounding box center [25, 24] width 12 height 12
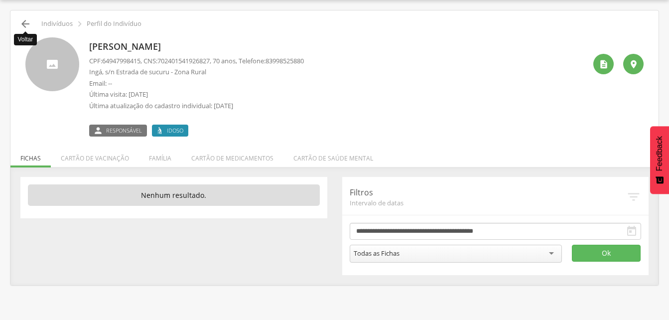
click at [25, 23] on icon "" at bounding box center [25, 24] width 12 height 12
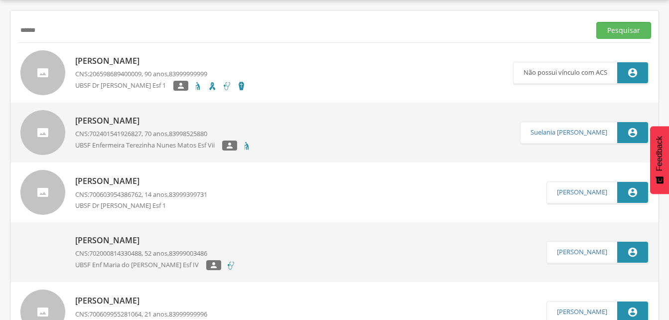
click at [51, 34] on input "******" at bounding box center [302, 30] width 568 height 17
type input "*"
click at [622, 28] on button "Pesquisar" at bounding box center [623, 30] width 55 height 17
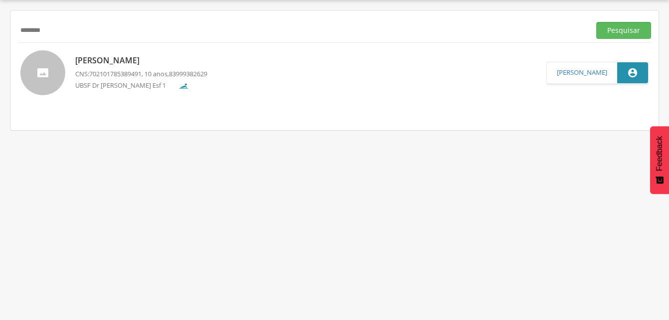
click at [68, 31] on input "********" at bounding box center [302, 30] width 568 height 17
type input "*"
click at [637, 28] on button "Pesquisar" at bounding box center [623, 30] width 55 height 17
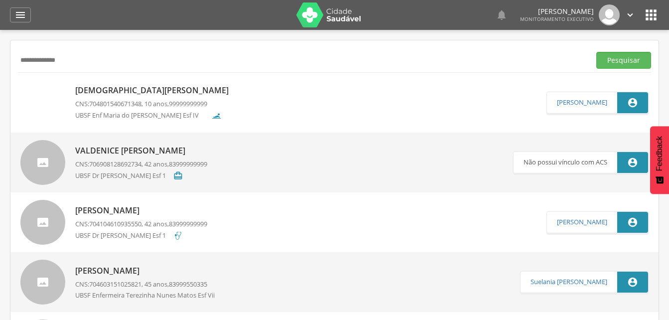
click at [84, 53] on input "**********" at bounding box center [302, 60] width 568 height 17
type input "*"
click at [629, 62] on button "Pesquisar" at bounding box center [623, 60] width 55 height 17
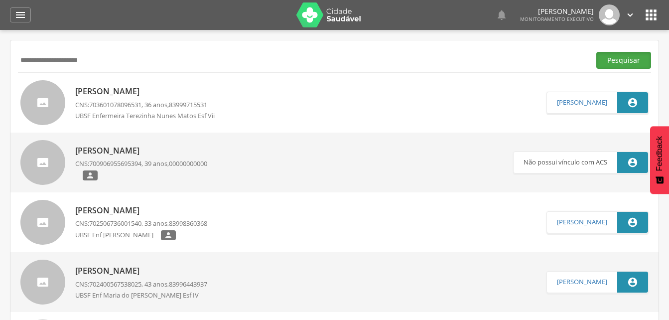
click at [622, 61] on button "Pesquisar" at bounding box center [623, 60] width 55 height 17
click at [128, 90] on p "Solange Araujo Bezerra" at bounding box center [148, 91] width 147 height 11
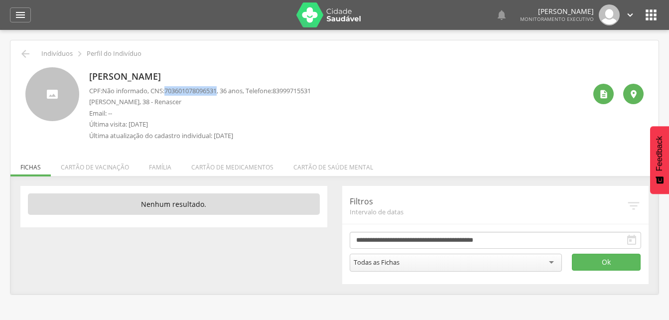
drag, startPoint x: 167, startPoint y: 89, endPoint x: 224, endPoint y: 90, distance: 57.3
click at [224, 90] on p "CPF: Não informado , CNS: 703601078096531 , 36 anos, Telefone: 83999715531" at bounding box center [200, 90] width 222 height 9
drag, startPoint x: 224, startPoint y: 90, endPoint x: 218, endPoint y: 91, distance: 6.5
click at [26, 55] on icon "" at bounding box center [25, 54] width 12 height 12
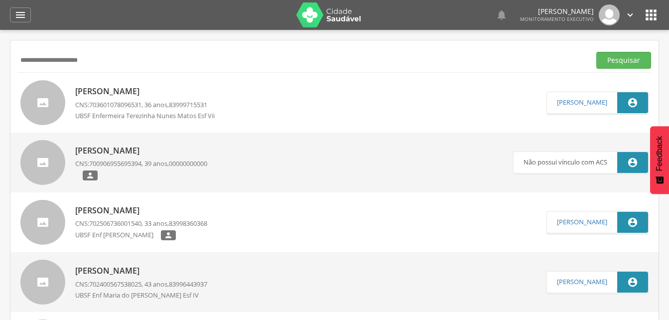
click at [128, 90] on p "Solange Araujo Bezerra" at bounding box center [148, 91] width 147 height 11
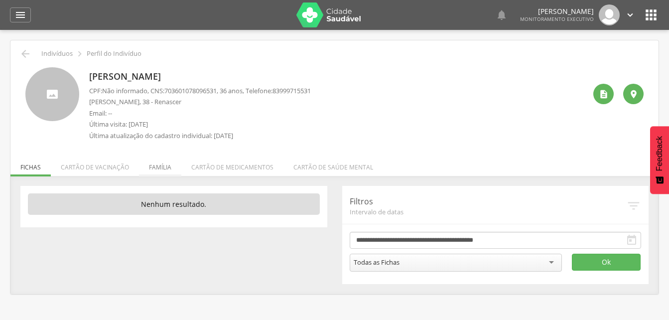
click at [160, 169] on li "Família" at bounding box center [160, 164] width 42 height 23
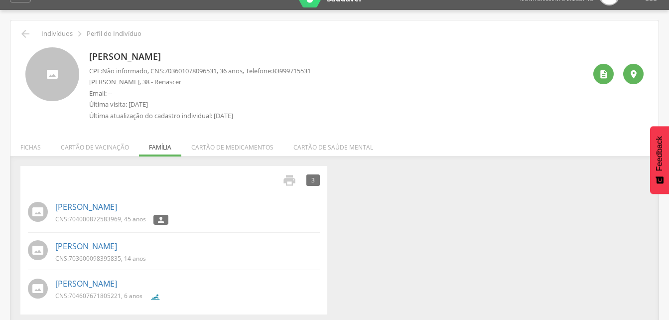
scroll to position [30, 0]
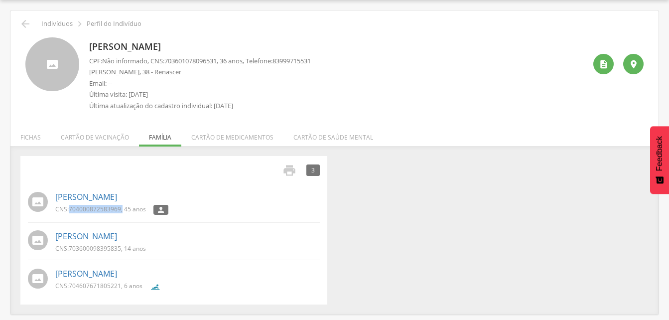
drag, startPoint x: 68, startPoint y: 205, endPoint x: 122, endPoint y: 213, distance: 54.8
click at [122, 213] on p "CNS: 704000872583969 , 45 anos" at bounding box center [100, 209] width 91 height 8
drag, startPoint x: 122, startPoint y: 213, endPoint x: 110, endPoint y: 210, distance: 12.7
click at [96, 236] on link "Mayara Araujo de Farias" at bounding box center [86, 236] width 62 height 11
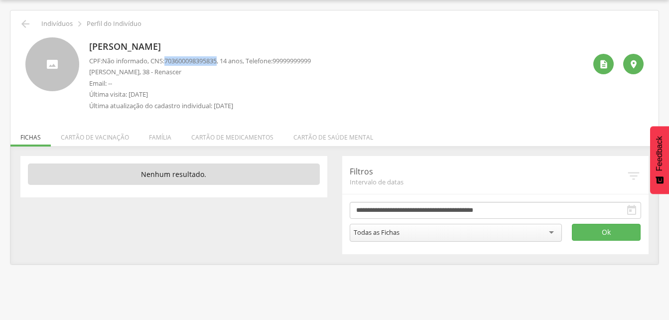
drag, startPoint x: 167, startPoint y: 59, endPoint x: 224, endPoint y: 61, distance: 56.8
click at [224, 61] on p "CPF: Não informado , CNS: 703600098395835 , 14 anos, Telefone: 99999999999" at bounding box center [200, 60] width 222 height 9
drag, startPoint x: 224, startPoint y: 61, endPoint x: 215, endPoint y: 61, distance: 9.5
click at [155, 138] on li "Família" at bounding box center [160, 134] width 42 height 23
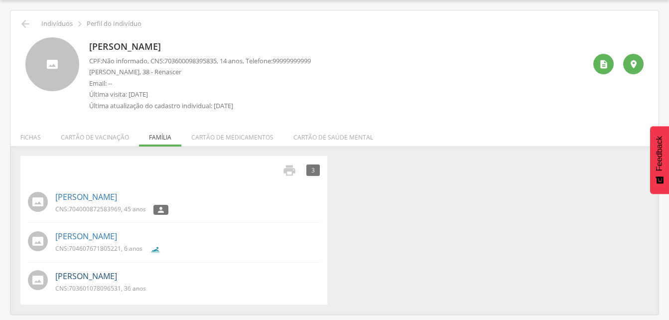
click at [117, 273] on link "Solange Araujo Bezerra" at bounding box center [86, 275] width 62 height 11
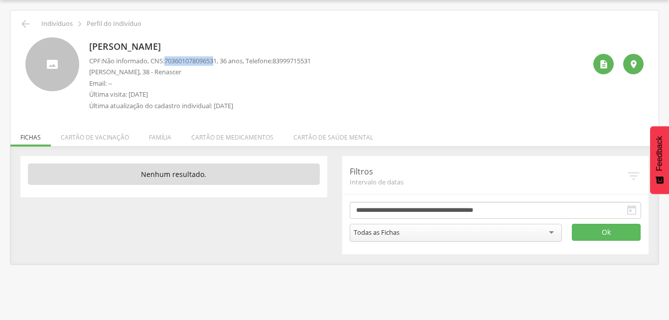
drag, startPoint x: 168, startPoint y: 59, endPoint x: 217, endPoint y: 63, distance: 49.0
click at [217, 63] on p "CPF: Não informado , CNS: 703601078096531 , 36 anos, Telefone: 83999715531" at bounding box center [200, 60] width 222 height 9
drag, startPoint x: 217, startPoint y: 63, endPoint x: 215, endPoint y: 97, distance: 33.5
click at [310, 94] on p "Última visita: 27/08/2025" at bounding box center [200, 94] width 222 height 9
drag, startPoint x: 167, startPoint y: 59, endPoint x: 224, endPoint y: 59, distance: 56.8
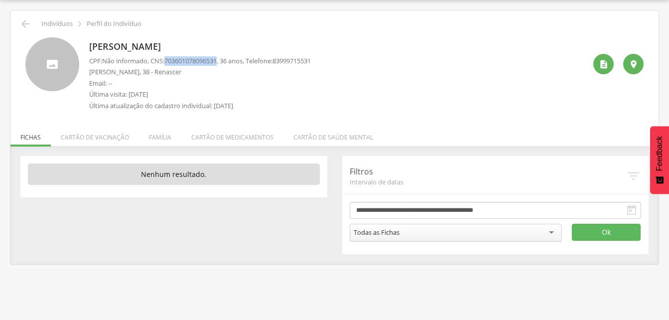
click at [224, 59] on p "CPF: Não informado , CNS: 703601078096531 , 36 anos, Telefone: 83999715531" at bounding box center [200, 60] width 222 height 9
drag, startPoint x: 224, startPoint y: 59, endPoint x: 195, endPoint y: 61, distance: 28.9
click at [154, 136] on li "Família" at bounding box center [160, 134] width 42 height 23
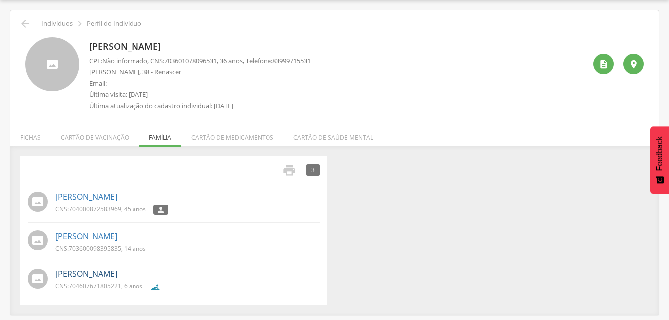
click at [109, 275] on link "Miguel Araujo de Farias" at bounding box center [86, 273] width 62 height 11
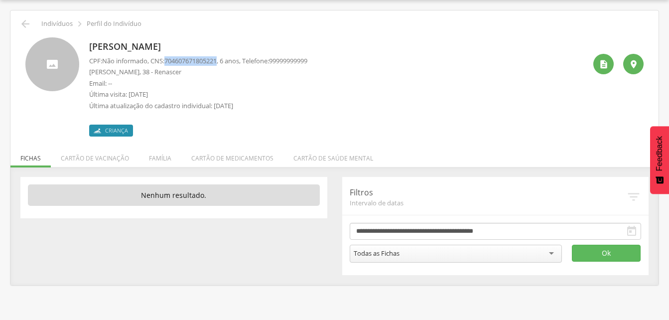
drag, startPoint x: 167, startPoint y: 61, endPoint x: 224, endPoint y: 62, distance: 56.8
click at [224, 62] on p "CPF: Não informado , CNS: 704607671805221 , 6 anos, Telefone: 99999999999" at bounding box center [198, 60] width 218 height 9
drag, startPoint x: 224, startPoint y: 62, endPoint x: 212, endPoint y: 62, distance: 12.0
click at [27, 23] on icon "" at bounding box center [25, 24] width 12 height 12
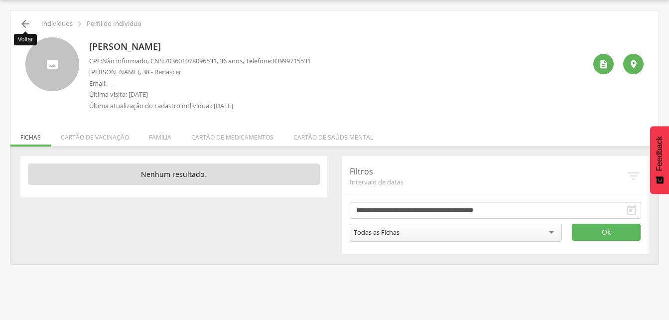
click at [23, 26] on icon "" at bounding box center [25, 24] width 12 height 12
click at [29, 24] on icon "" at bounding box center [25, 24] width 12 height 12
click at [27, 26] on icon "" at bounding box center [25, 24] width 12 height 12
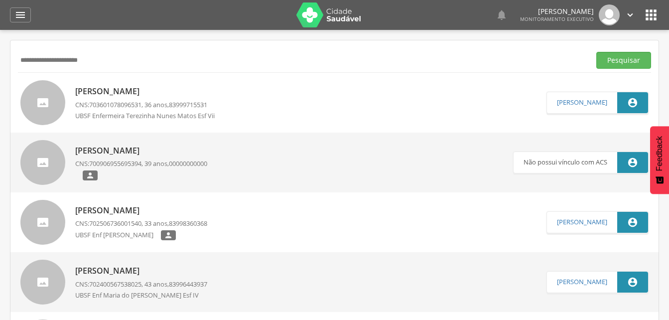
click at [119, 60] on input "**********" at bounding box center [302, 60] width 568 height 17
type input "*"
click at [619, 62] on button "Pesquisar" at bounding box center [623, 60] width 55 height 17
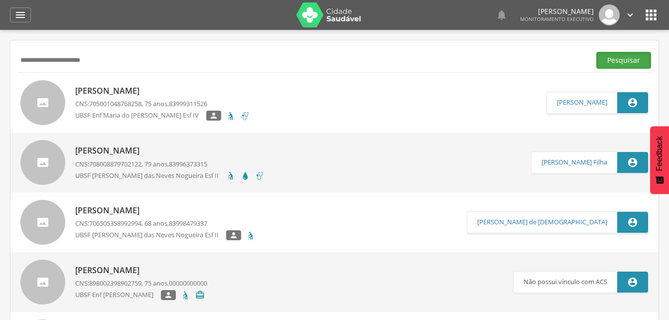
click at [617, 61] on button "Pesquisar" at bounding box center [623, 60] width 55 height 17
click at [139, 88] on p "Severino Batista Bezerra" at bounding box center [162, 90] width 175 height 11
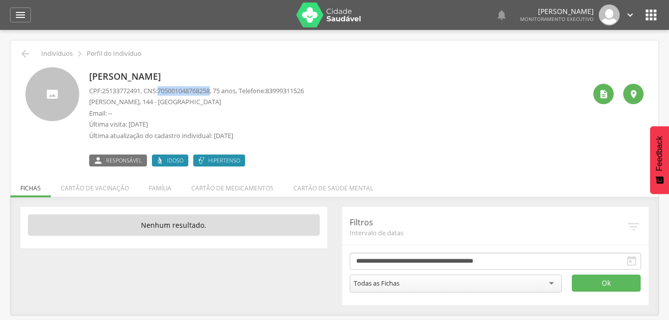
drag, startPoint x: 163, startPoint y: 90, endPoint x: 219, endPoint y: 92, distance: 55.8
click at [219, 92] on p "CPF: 25133772491 , CNS: 705001048768258 , 75 anos, Telefone: 83999311526" at bounding box center [196, 90] width 215 height 9
drag, startPoint x: 219, startPoint y: 92, endPoint x: 206, endPoint y: 91, distance: 13.0
click at [153, 186] on li "Família" at bounding box center [160, 185] width 42 height 23
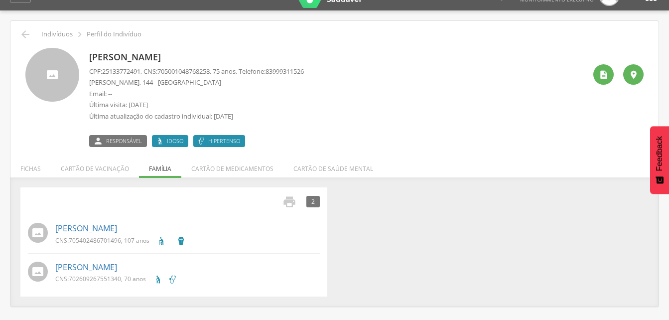
scroll to position [30, 0]
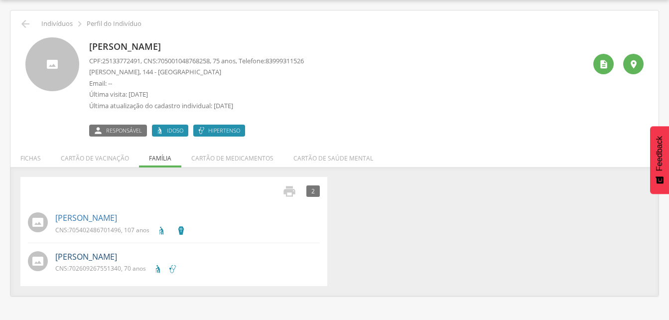
click at [91, 254] on link "Maria do Socorro Araujo Bezerra" at bounding box center [86, 256] width 62 height 11
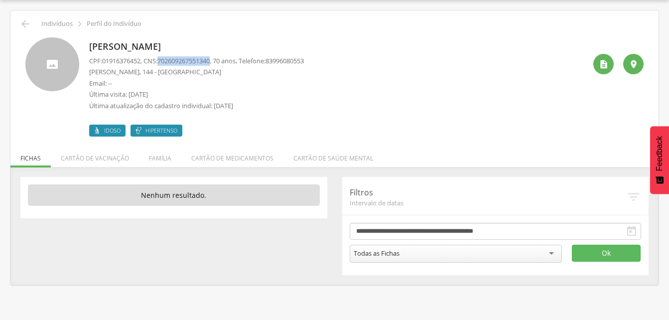
drag, startPoint x: 162, startPoint y: 56, endPoint x: 218, endPoint y: 60, distance: 55.4
click at [218, 60] on p "CPF: 01916376452 , CNS: 702609267551340 , 70 anos, Telefone: 83996080553" at bounding box center [196, 60] width 215 height 9
click at [26, 25] on icon "" at bounding box center [25, 24] width 12 height 12
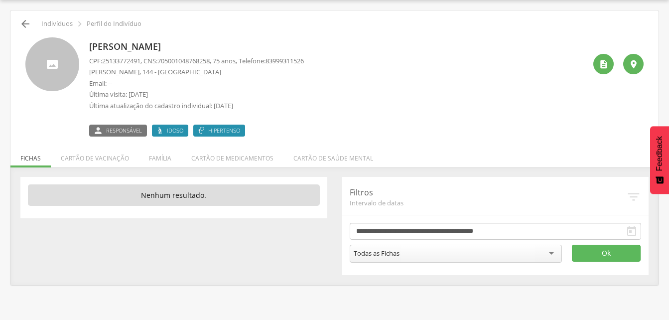
click at [25, 29] on icon "" at bounding box center [25, 24] width 12 height 12
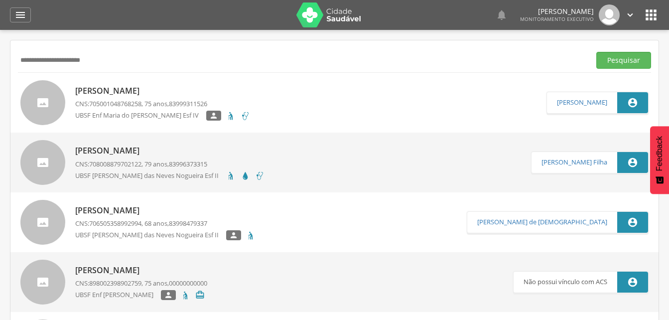
click at [119, 56] on input "**********" at bounding box center [302, 60] width 568 height 17
click at [101, 56] on input "**********" at bounding box center [302, 60] width 568 height 17
type input "*"
type input "**********"
click at [606, 56] on button "Pesquisar" at bounding box center [623, 60] width 55 height 17
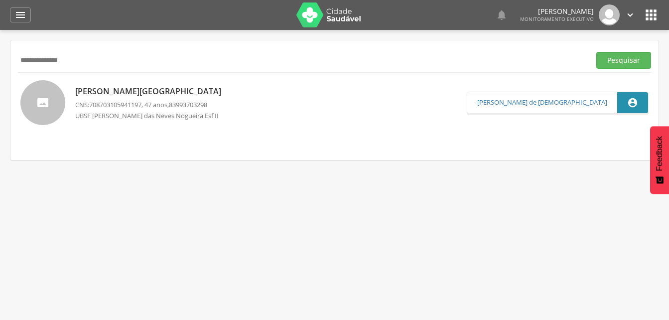
click at [111, 92] on p "Wilima Araujo de Lima" at bounding box center [150, 91] width 151 height 11
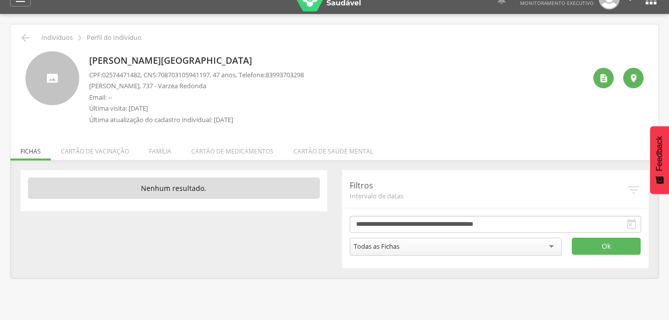
scroll to position [30, 0]
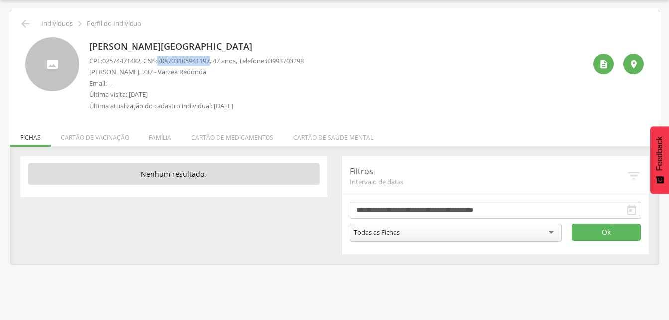
drag, startPoint x: 162, startPoint y: 58, endPoint x: 219, endPoint y: 59, distance: 56.8
click at [219, 59] on p "CPF: 02574471482 , CNS: 708703105941197 , 47 anos, Telefone: 83993703298" at bounding box center [196, 60] width 215 height 9
drag, startPoint x: 219, startPoint y: 59, endPoint x: 202, endPoint y: 60, distance: 17.5
click at [157, 139] on li "Família" at bounding box center [160, 134] width 42 height 23
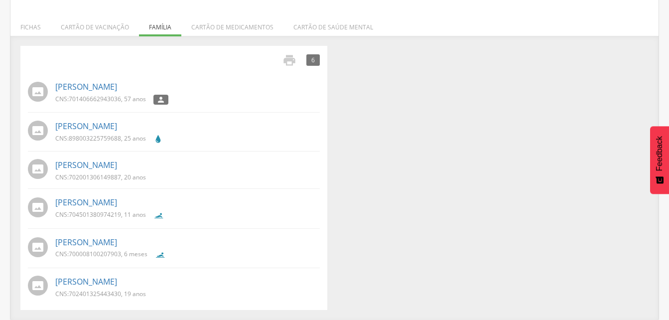
scroll to position [140, 0]
click at [78, 85] on link "Jacirene Alves Sarges" at bounding box center [86, 86] width 62 height 11
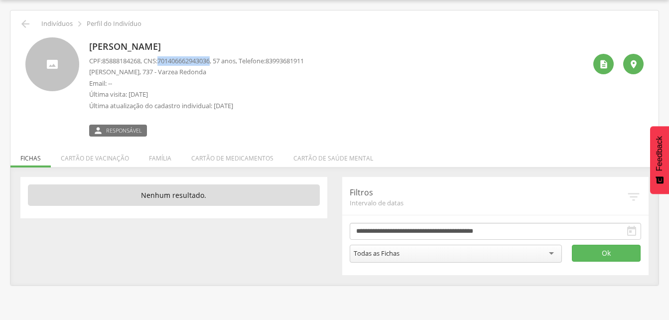
drag, startPoint x: 162, startPoint y: 59, endPoint x: 220, endPoint y: 59, distance: 57.8
click at [220, 59] on p "CPF: 85888184268 , CNS: 701406662943036 , 57 anos, Telefone: 83993681911" at bounding box center [196, 60] width 215 height 9
drag, startPoint x: 220, startPoint y: 59, endPoint x: 205, endPoint y: 60, distance: 14.5
click at [159, 160] on li "Família" at bounding box center [160, 155] width 42 height 23
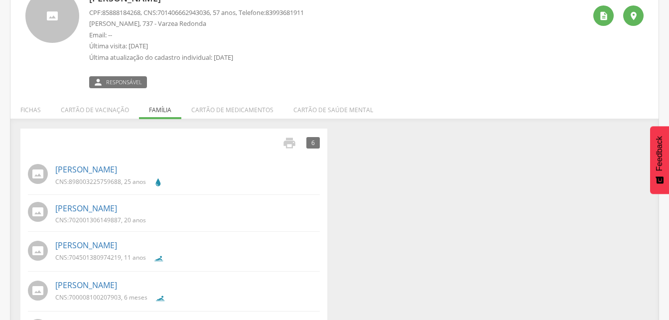
scroll to position [159, 0]
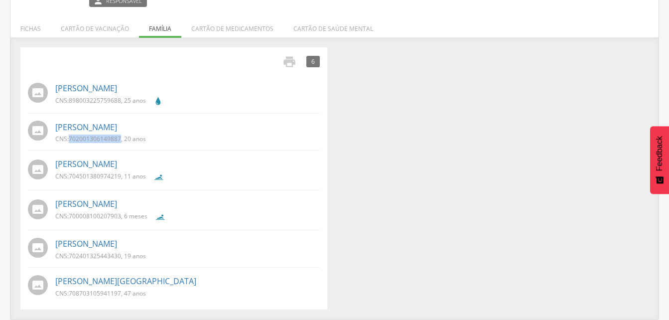
drag, startPoint x: 68, startPoint y: 138, endPoint x: 121, endPoint y: 137, distance: 53.3
click at [121, 137] on p "CNS: 702001306149887 , 20 anos" at bounding box center [100, 138] width 91 height 8
drag, startPoint x: 121, startPoint y: 137, endPoint x: 103, endPoint y: 137, distance: 18.9
drag, startPoint x: 67, startPoint y: 215, endPoint x: 121, endPoint y: 217, distance: 54.3
click at [121, 217] on p "CNS: 700008100207903 , 6 meses" at bounding box center [101, 216] width 92 height 8
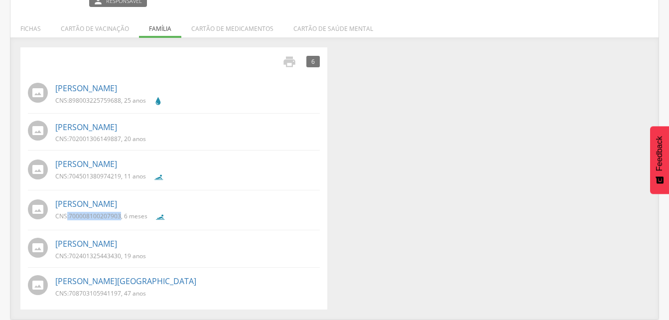
drag, startPoint x: 121, startPoint y: 217, endPoint x: 113, endPoint y: 217, distance: 9.0
drag, startPoint x: 67, startPoint y: 254, endPoint x: 122, endPoint y: 258, distance: 55.4
click at [122, 258] on p "CNS: 702401325443430 , 19 anos" at bounding box center [100, 255] width 91 height 8
drag, startPoint x: 122, startPoint y: 258, endPoint x: 104, endPoint y: 256, distance: 19.0
drag, startPoint x: 68, startPoint y: 174, endPoint x: 120, endPoint y: 178, distance: 52.9
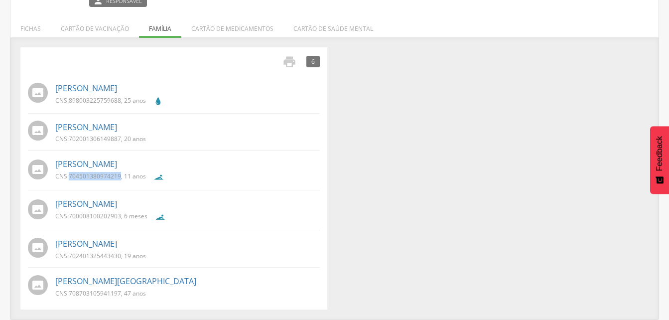
click at [120, 178] on p "CNS: 704501380974219 , 11 anos" at bounding box center [100, 176] width 91 height 8
drag, startPoint x: 120, startPoint y: 178, endPoint x: 114, endPoint y: 175, distance: 7.6
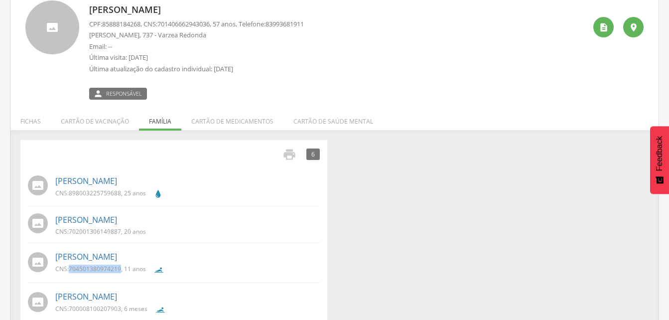
scroll to position [60, 0]
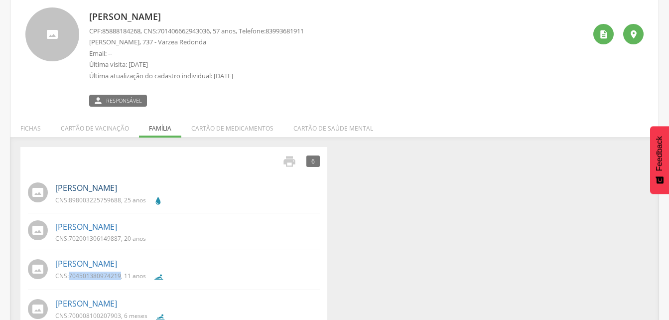
click at [104, 188] on link "Danilson Alves Sarges" at bounding box center [86, 187] width 62 height 11
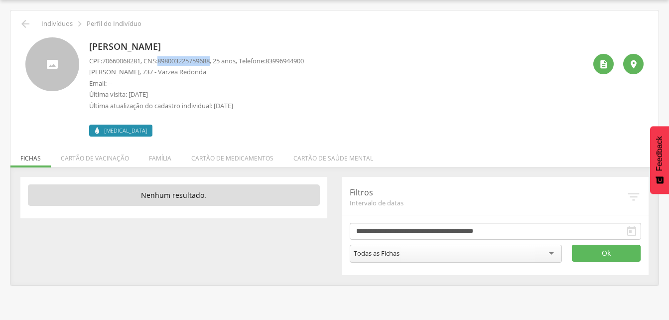
drag, startPoint x: 162, startPoint y: 60, endPoint x: 218, endPoint y: 63, distance: 55.9
click at [218, 63] on p "CPF: 70660068281 , CNS: 898003225759688 , 25 anos, Telefone: 83996944900" at bounding box center [196, 60] width 215 height 9
drag, startPoint x: 218, startPoint y: 63, endPoint x: 194, endPoint y: 63, distance: 24.4
click at [160, 161] on li "Família" at bounding box center [160, 155] width 42 height 23
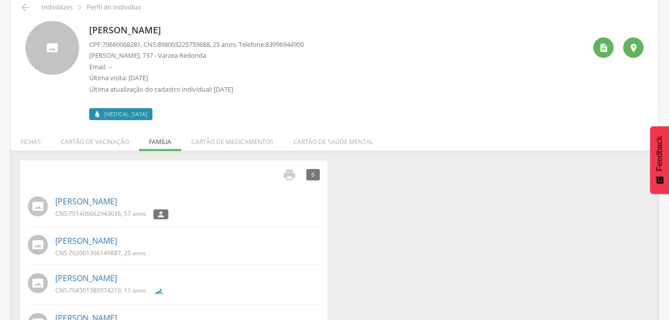
scroll to position [0, 0]
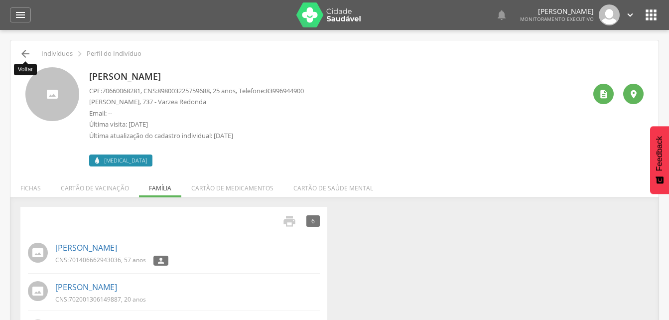
click at [27, 55] on icon "" at bounding box center [25, 54] width 12 height 12
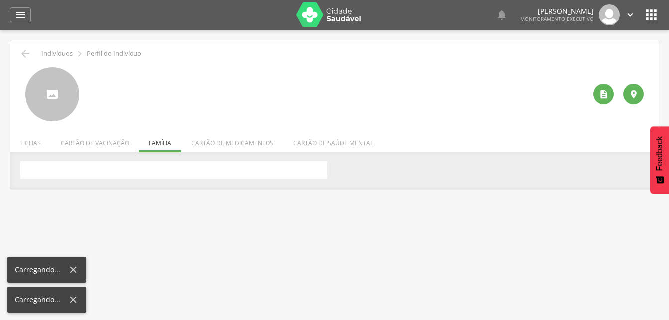
scroll to position [30, 0]
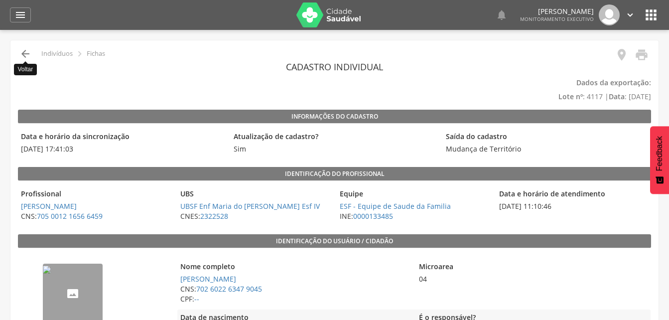
click at [26, 53] on icon "" at bounding box center [25, 54] width 12 height 12
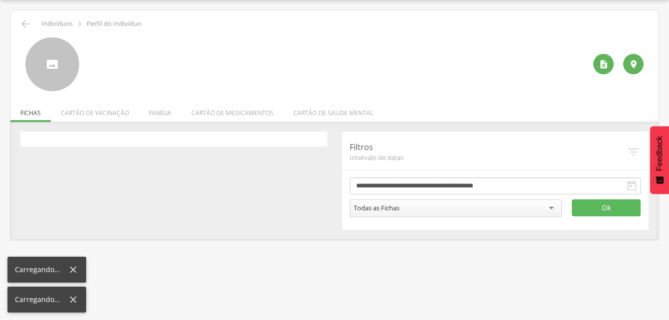
scroll to position [30, 0]
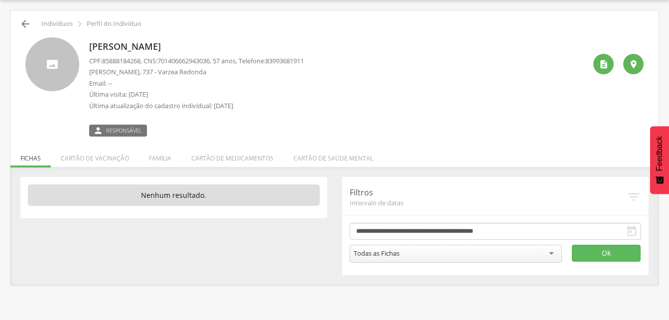
click at [31, 27] on icon "" at bounding box center [25, 24] width 12 height 12
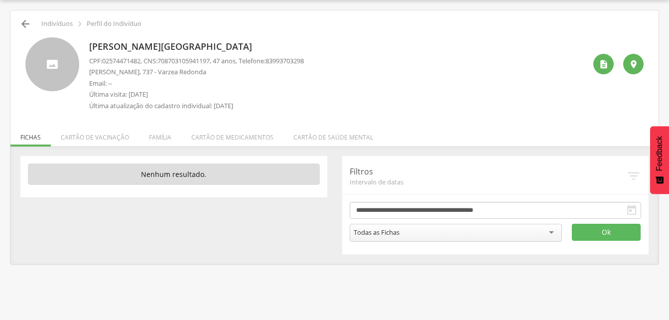
click at [31, 27] on icon "" at bounding box center [25, 24] width 12 height 12
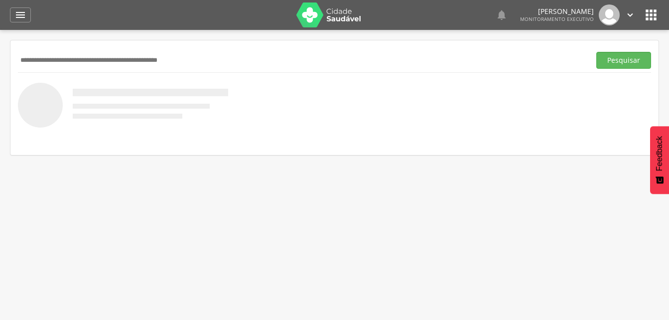
click at [31, 27] on div " Dashboard Supervisão Produtividade Mapa da cidade Mapa de cobertura Ranking A…" at bounding box center [334, 15] width 649 height 30
click at [27, 57] on input "text" at bounding box center [302, 60] width 568 height 17
drag, startPoint x: 639, startPoint y: 62, endPoint x: 328, endPoint y: 10, distance: 314.9
click at [638, 62] on button "Pesquisar" at bounding box center [623, 60] width 55 height 17
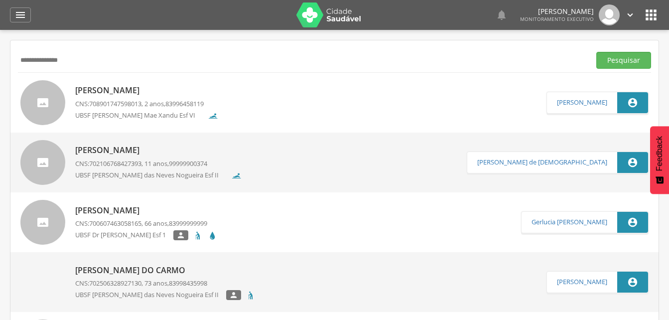
click at [92, 61] on input "**********" at bounding box center [302, 60] width 568 height 17
type input "*"
click at [615, 60] on button "Pesquisar" at bounding box center [623, 60] width 55 height 17
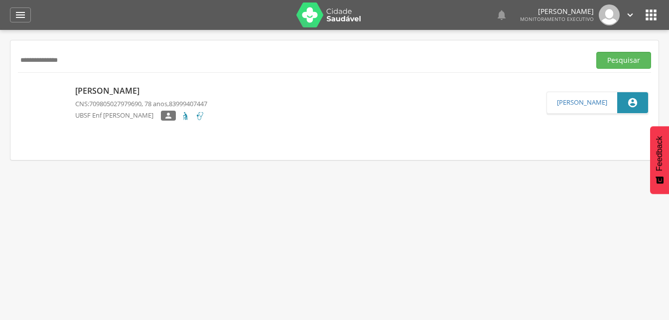
click at [162, 89] on p "Francisco Berto Feitosa" at bounding box center [141, 90] width 132 height 11
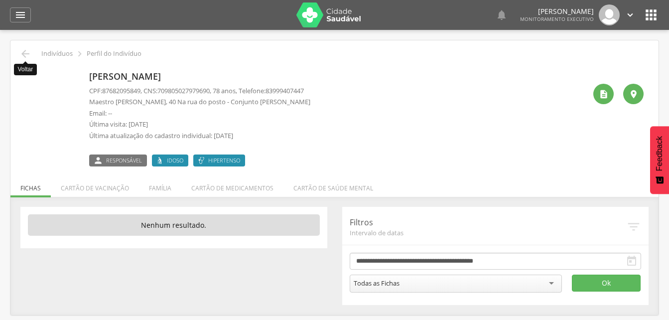
click at [28, 55] on icon "" at bounding box center [25, 54] width 12 height 12
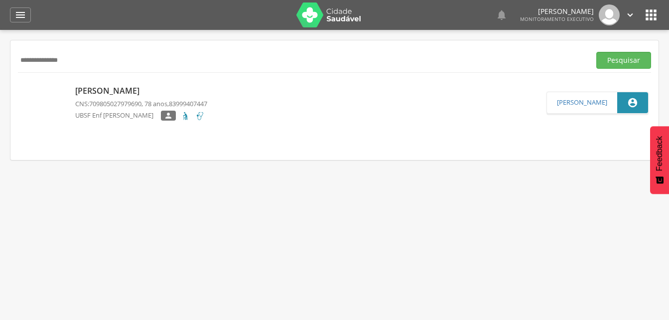
click at [91, 65] on input "**********" at bounding box center [302, 60] width 568 height 17
type input "*"
click at [614, 62] on button "Pesquisar" at bounding box center [623, 60] width 55 height 17
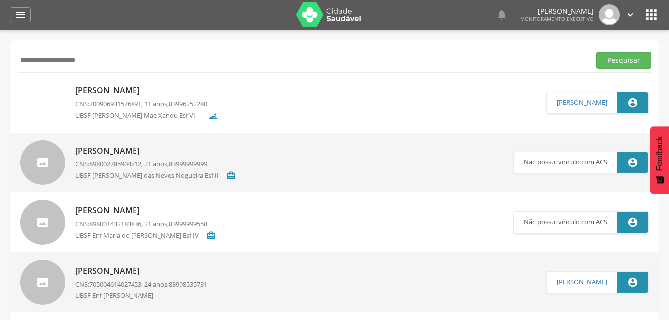
click at [114, 61] on input "**********" at bounding box center [302, 60] width 568 height 17
type input "*"
click at [28, 58] on input "**********" at bounding box center [302, 60] width 568 height 17
click at [30, 60] on input "**********" at bounding box center [302, 60] width 568 height 17
type input "**********"
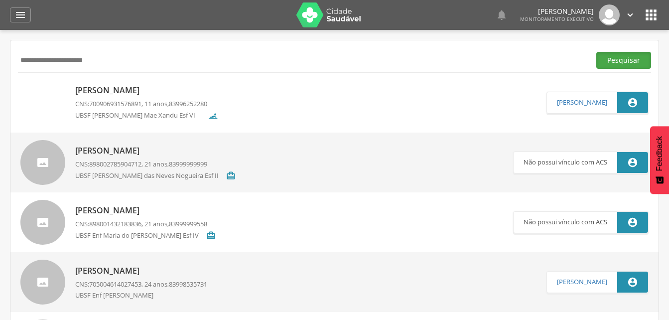
click at [627, 62] on button "Pesquisar" at bounding box center [623, 60] width 55 height 17
